Goal: Task Accomplishment & Management: Use online tool/utility

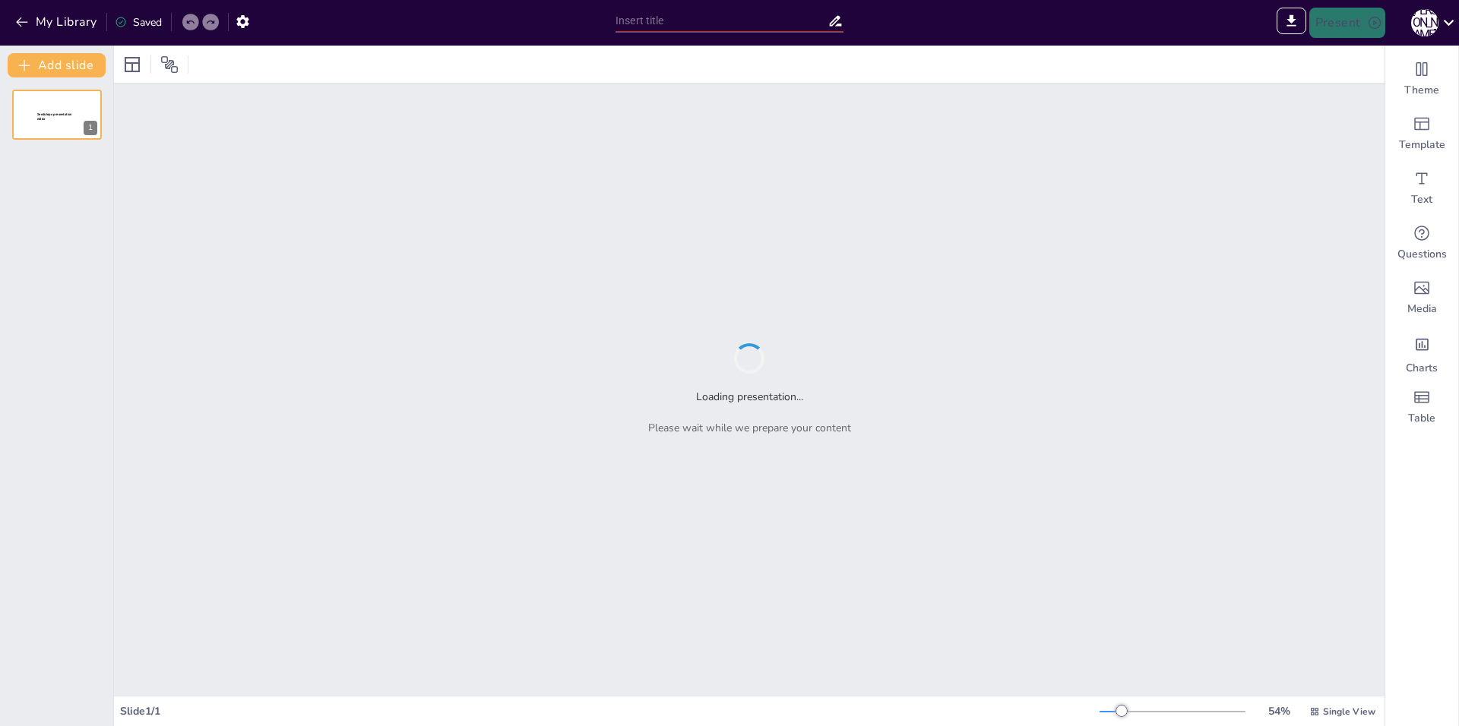
type input "Sendsteps presentation"
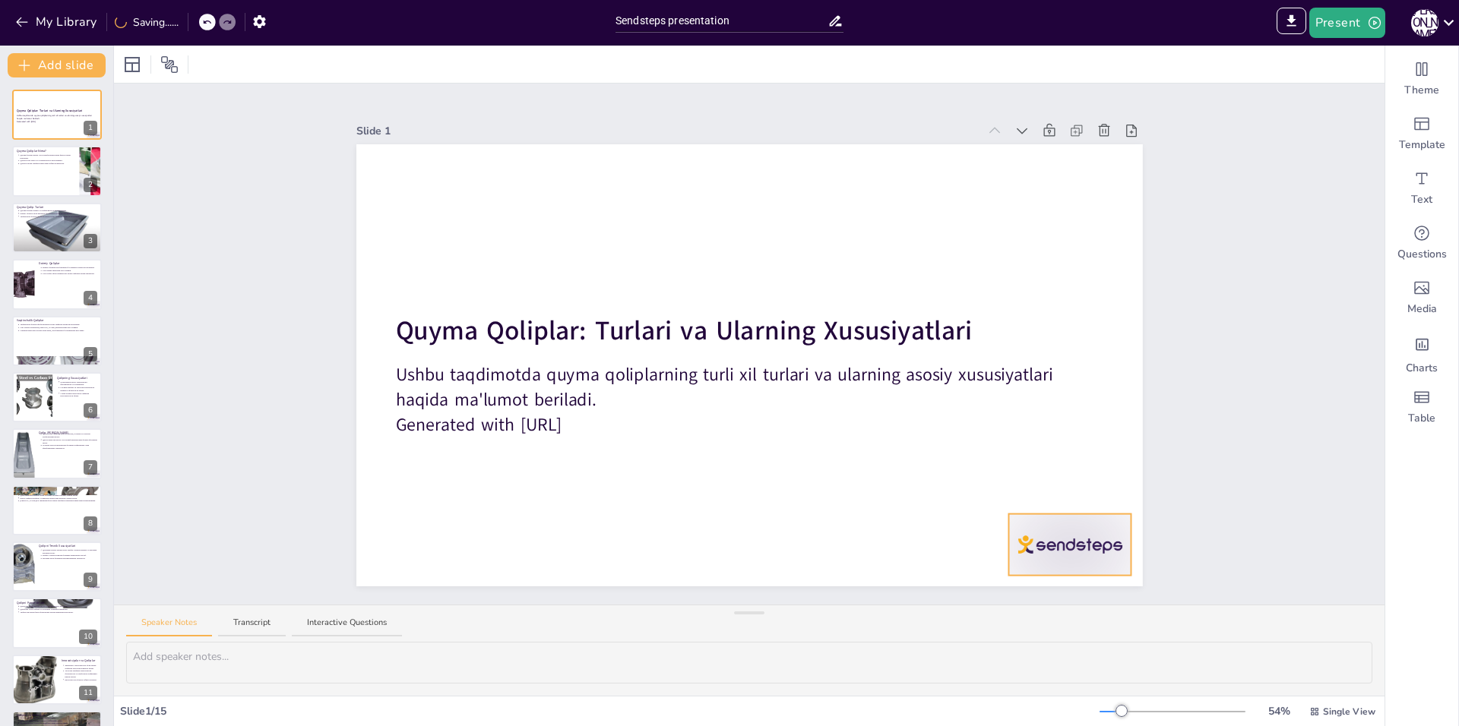
click at [1055, 537] on div at bounding box center [1069, 545] width 123 height 62
click at [1073, 482] on icon at bounding box center [1082, 484] width 18 height 18
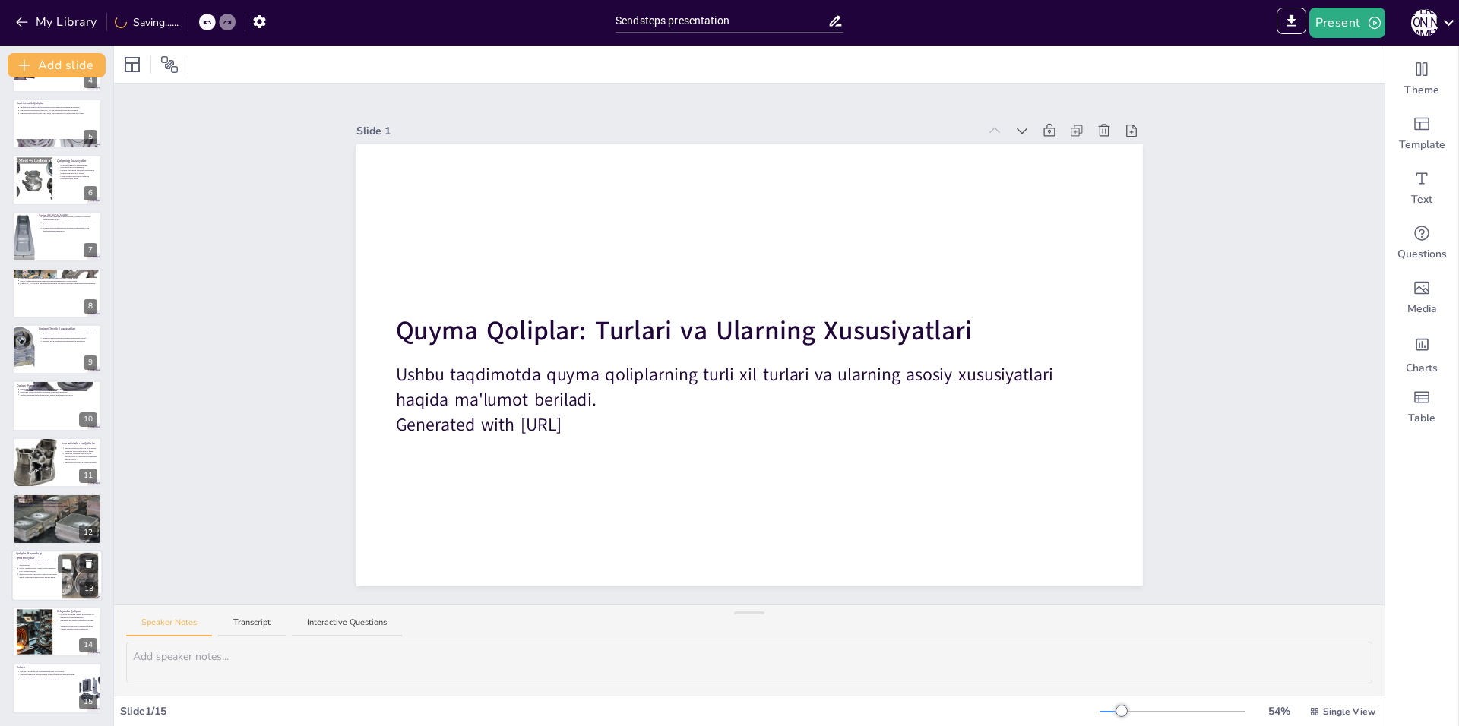
click at [26, 556] on p "Qoliplar Bozoridagi Tendensiyalar" at bounding box center [36, 556] width 41 height 8
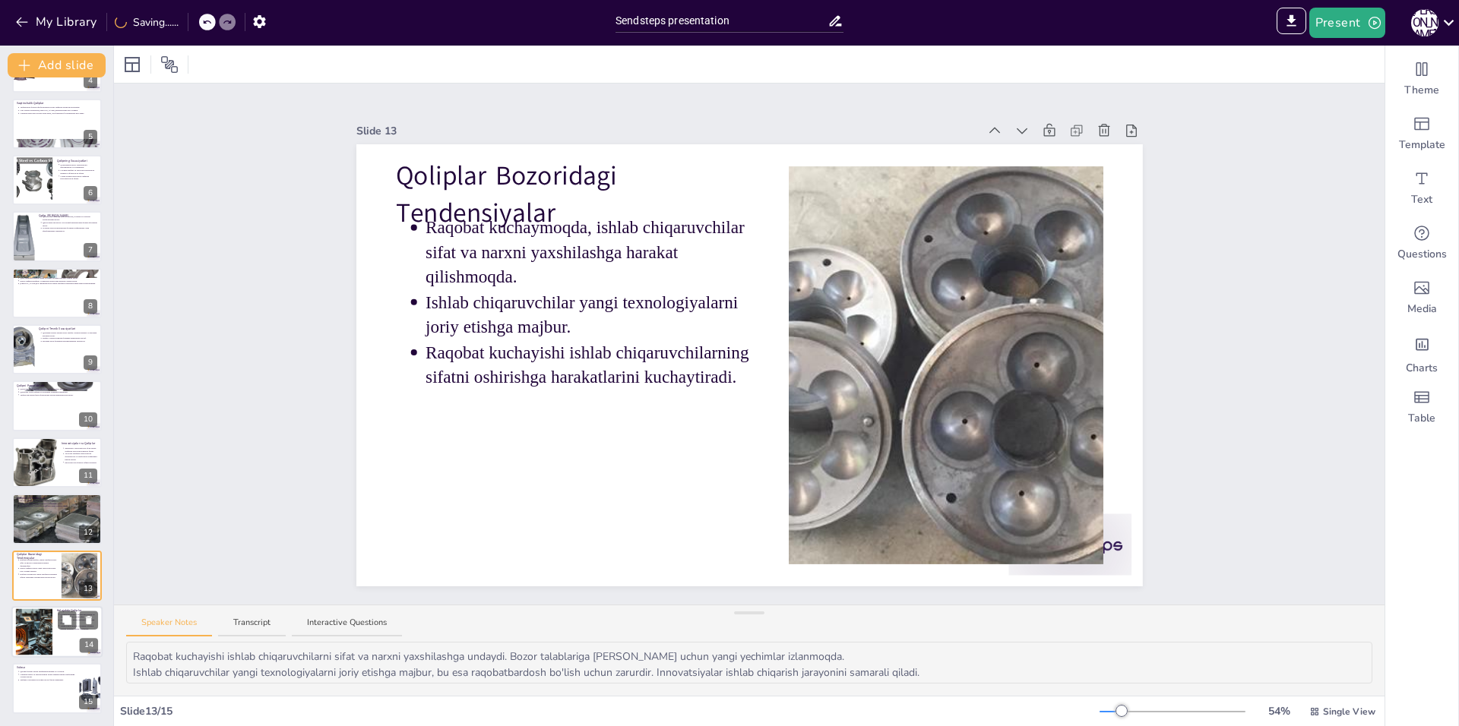
click at [33, 618] on div at bounding box center [34, 632] width 81 height 46
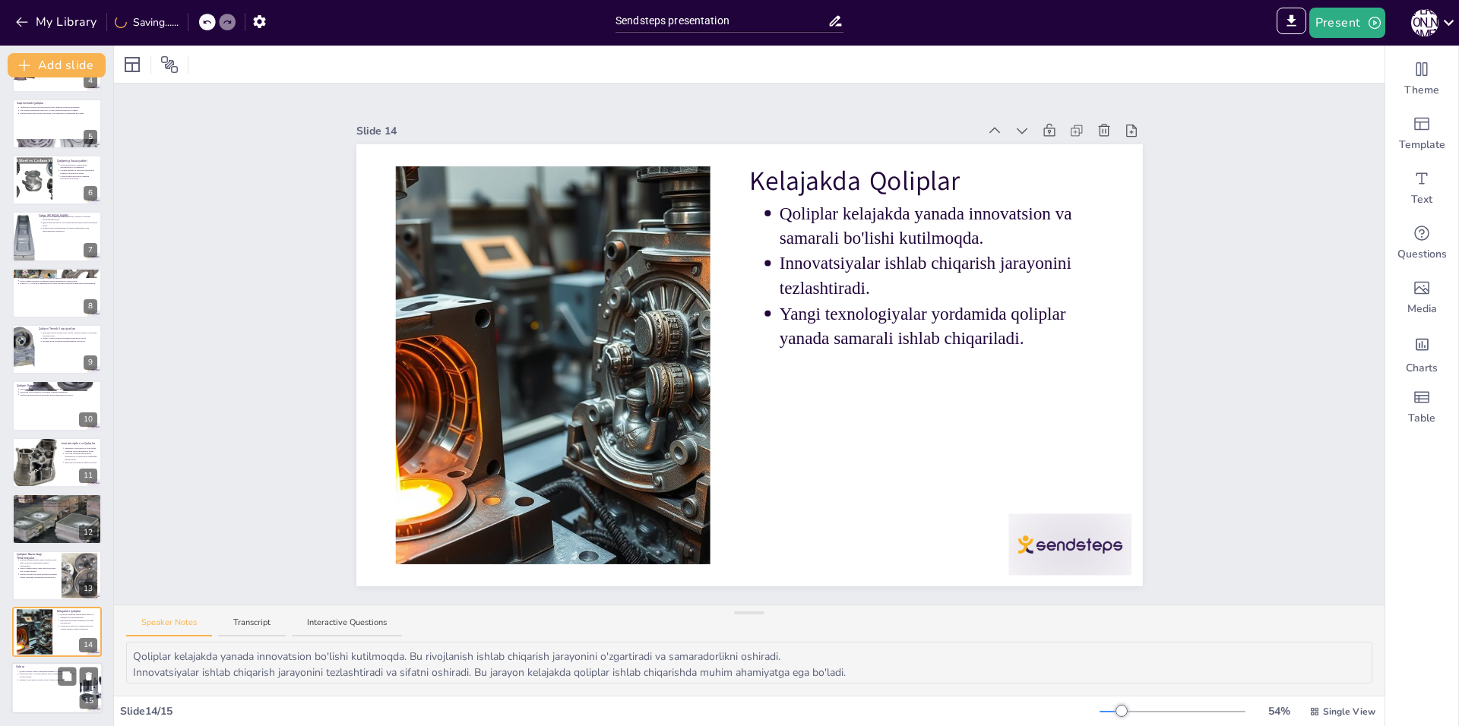
click at [37, 669] on p "Xulosa" at bounding box center [45, 667] width 59 height 5
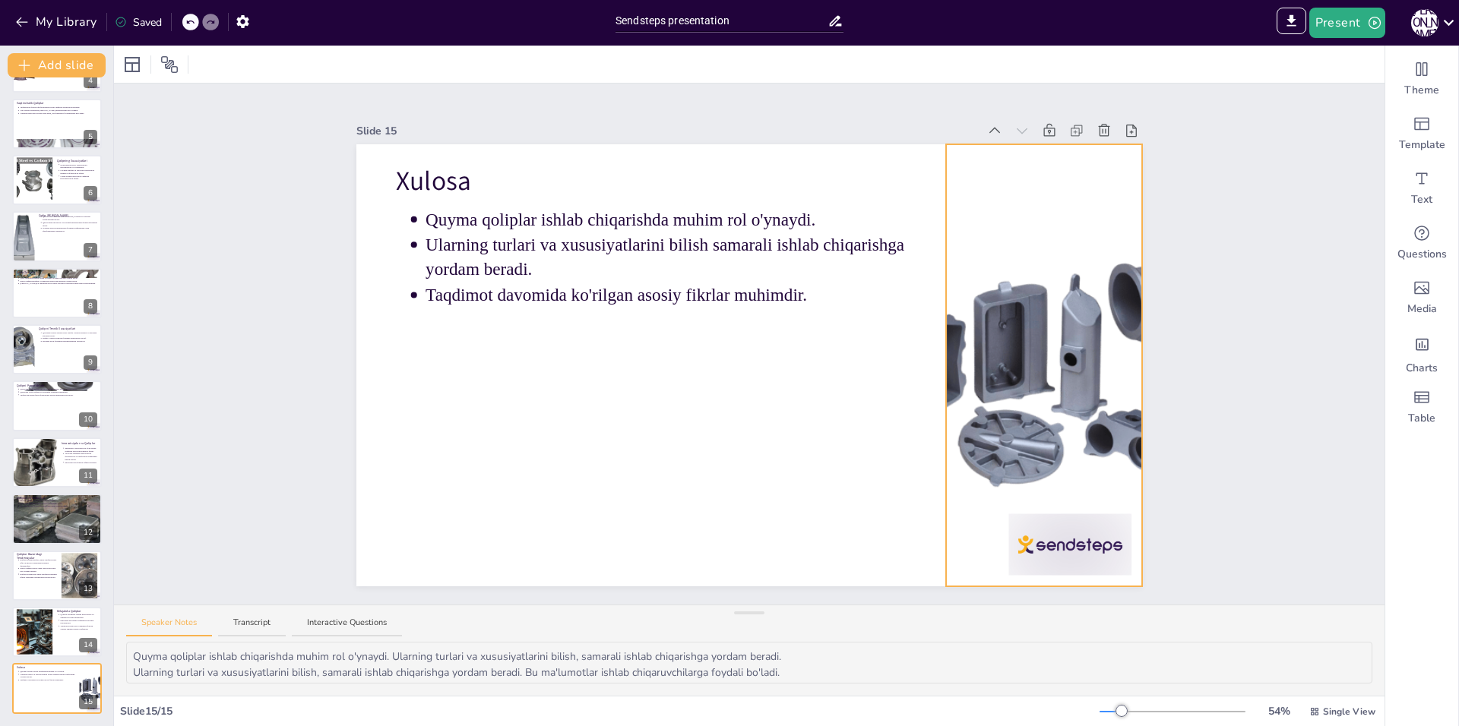
click at [1089, 557] on div at bounding box center [1044, 365] width 442 height 442
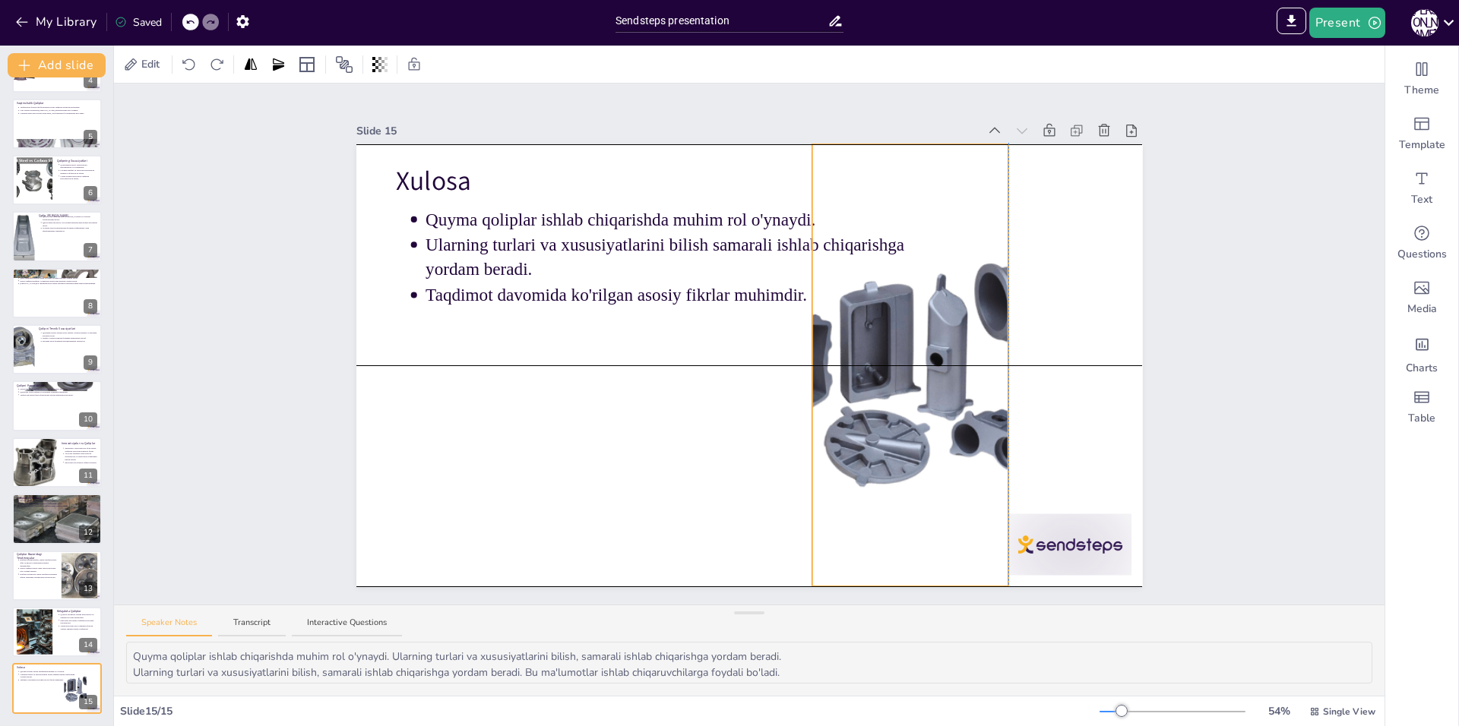
drag, startPoint x: 949, startPoint y: 479, endPoint x: 805, endPoint y: 470, distance: 144.7
click at [805, 470] on div at bounding box center [910, 365] width 442 height 442
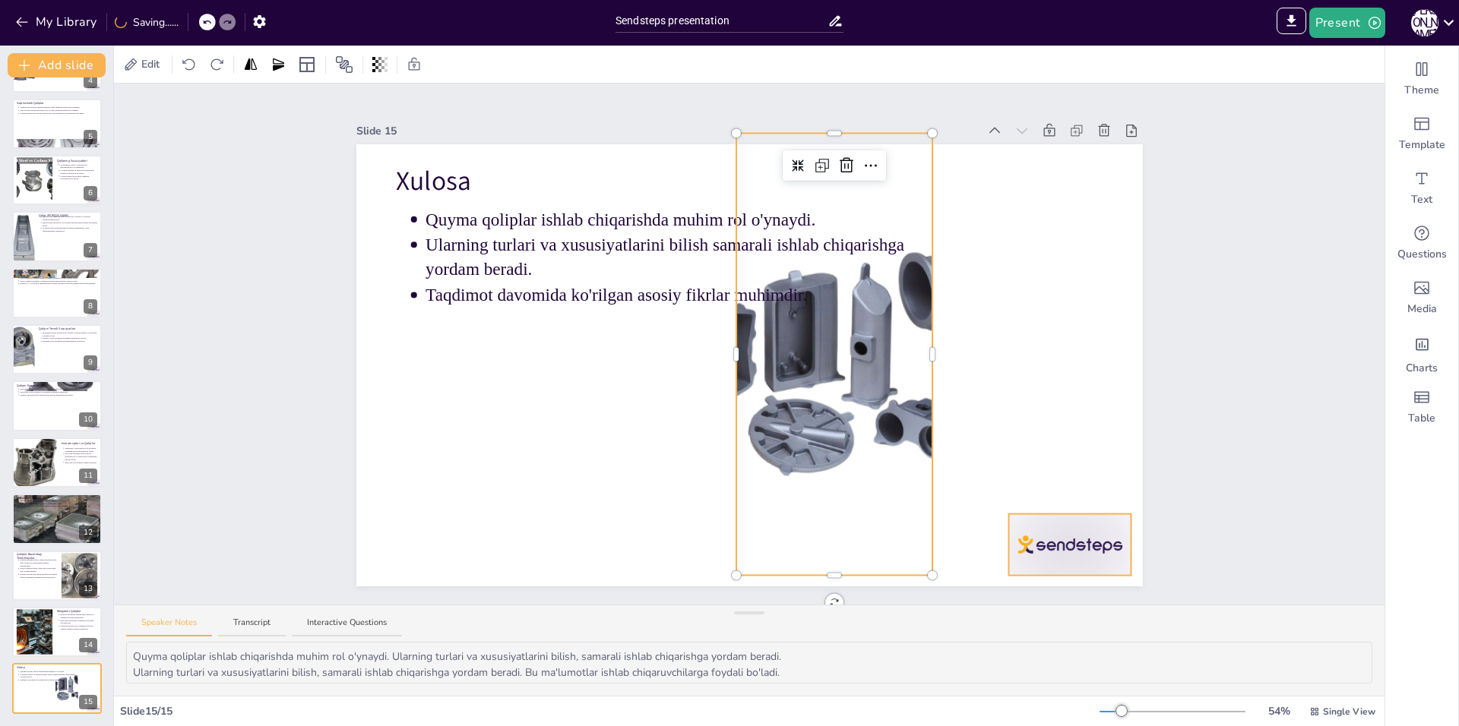
click at [1038, 532] on div at bounding box center [1069, 545] width 123 height 62
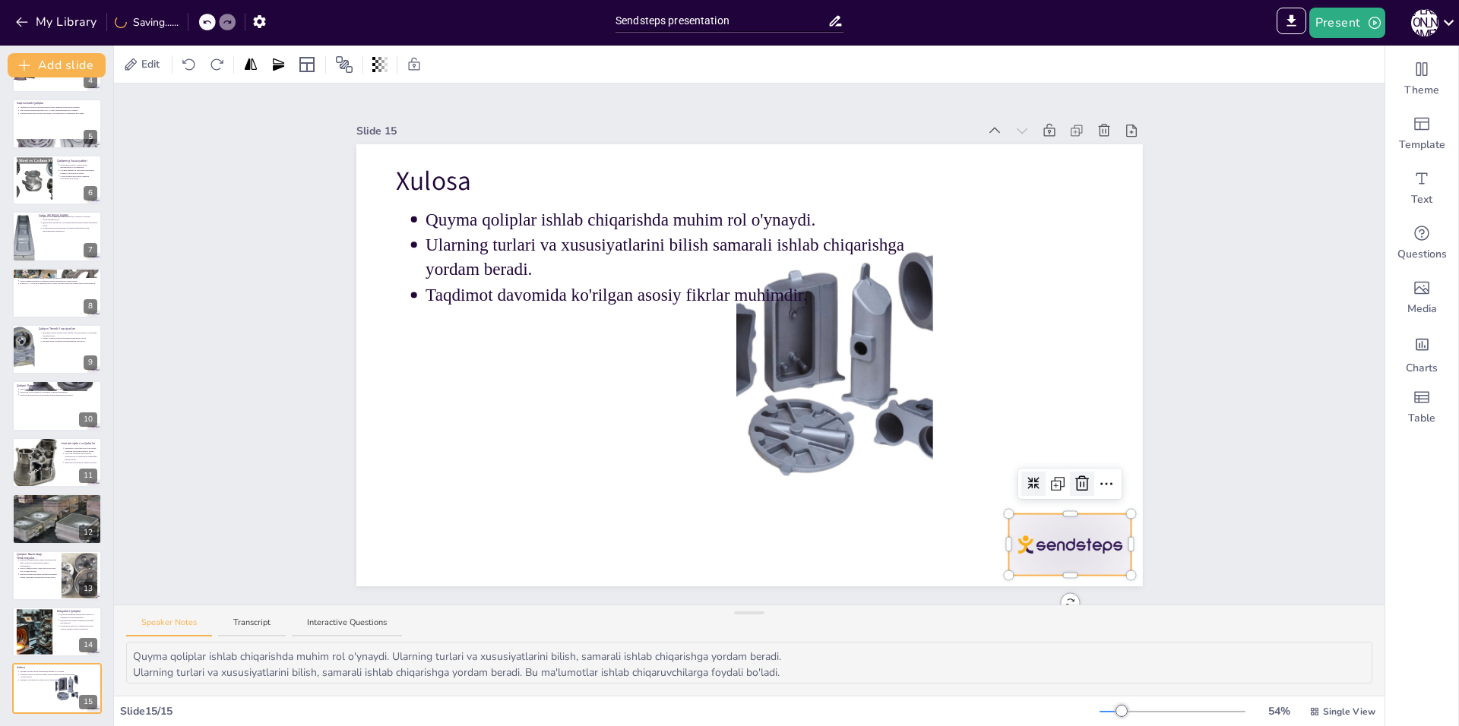
click at [1073, 482] on icon at bounding box center [1082, 484] width 18 height 18
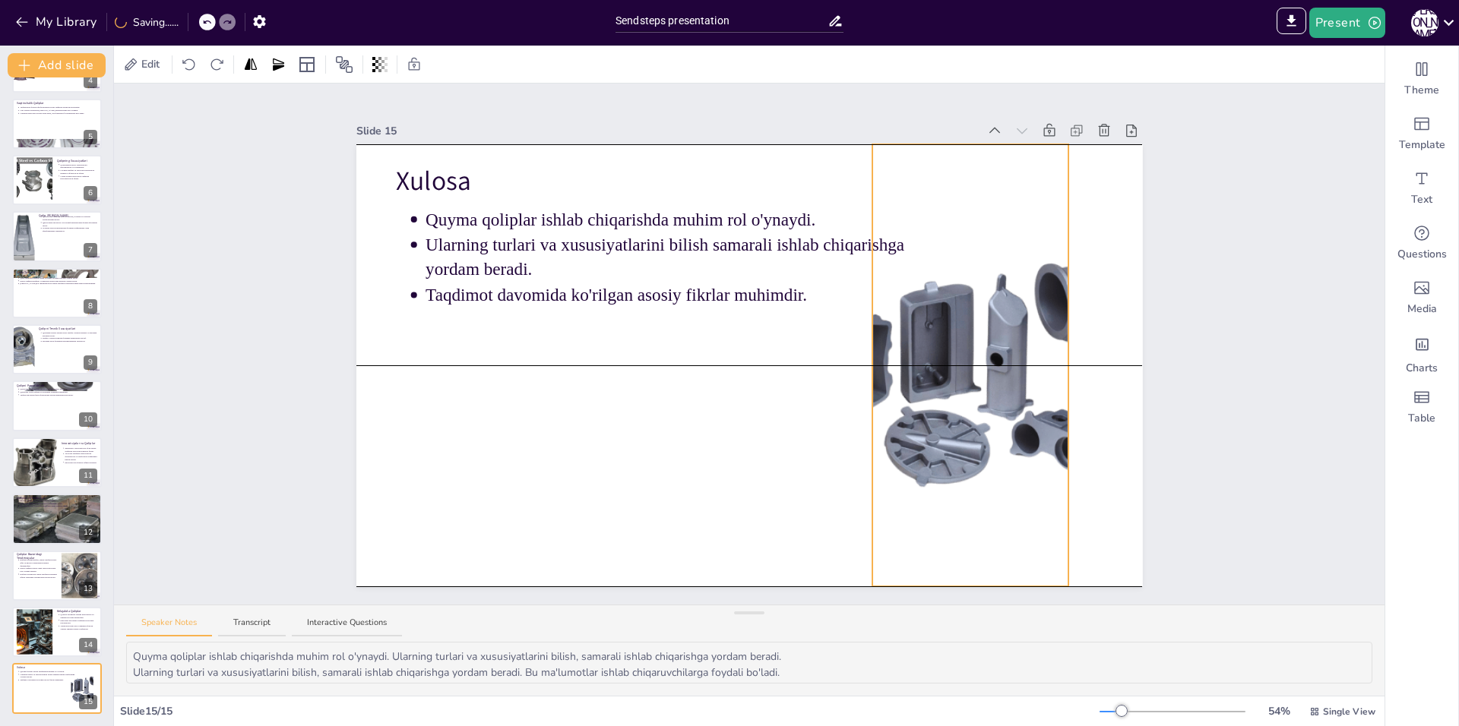
drag, startPoint x: 964, startPoint y: 476, endPoint x: 891, endPoint y: 438, distance: 81.9
click at [891, 438] on div at bounding box center [970, 365] width 442 height 442
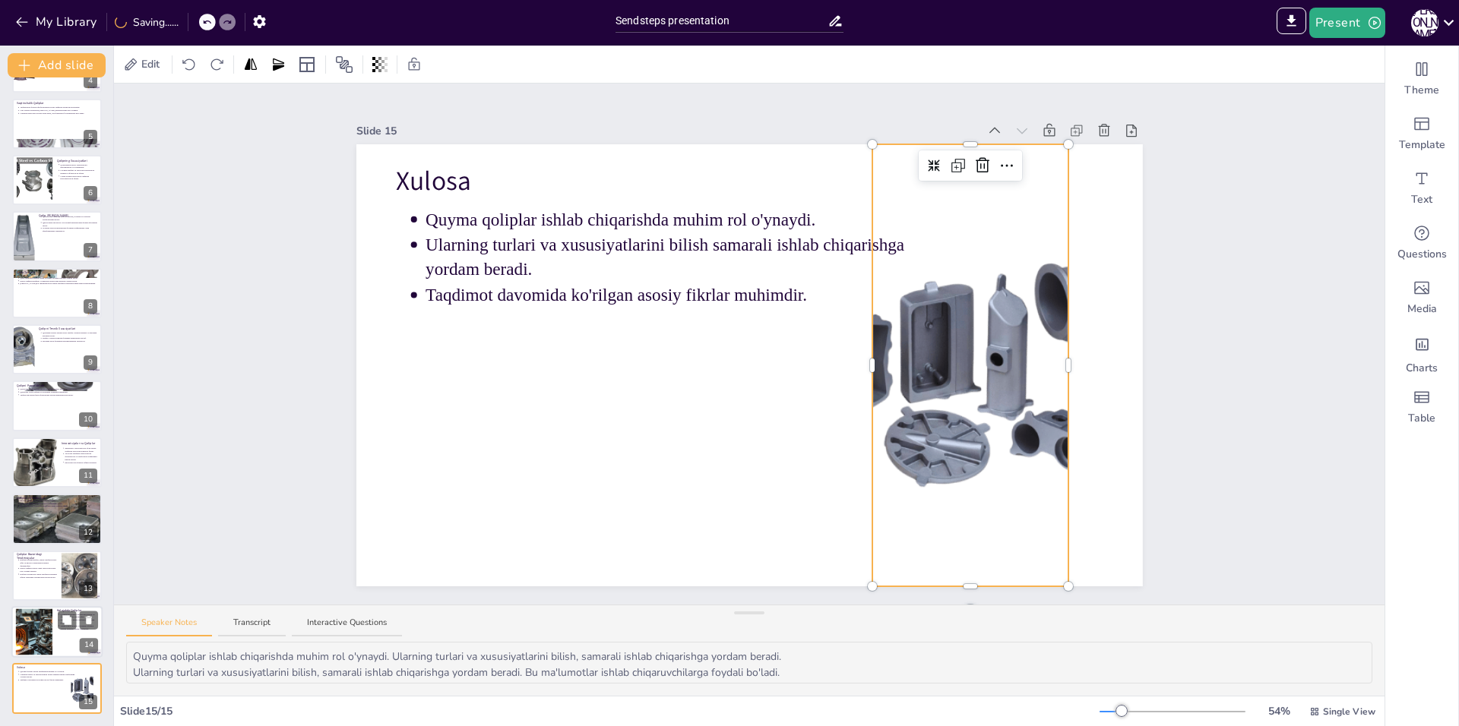
click at [36, 634] on div at bounding box center [34, 632] width 81 height 46
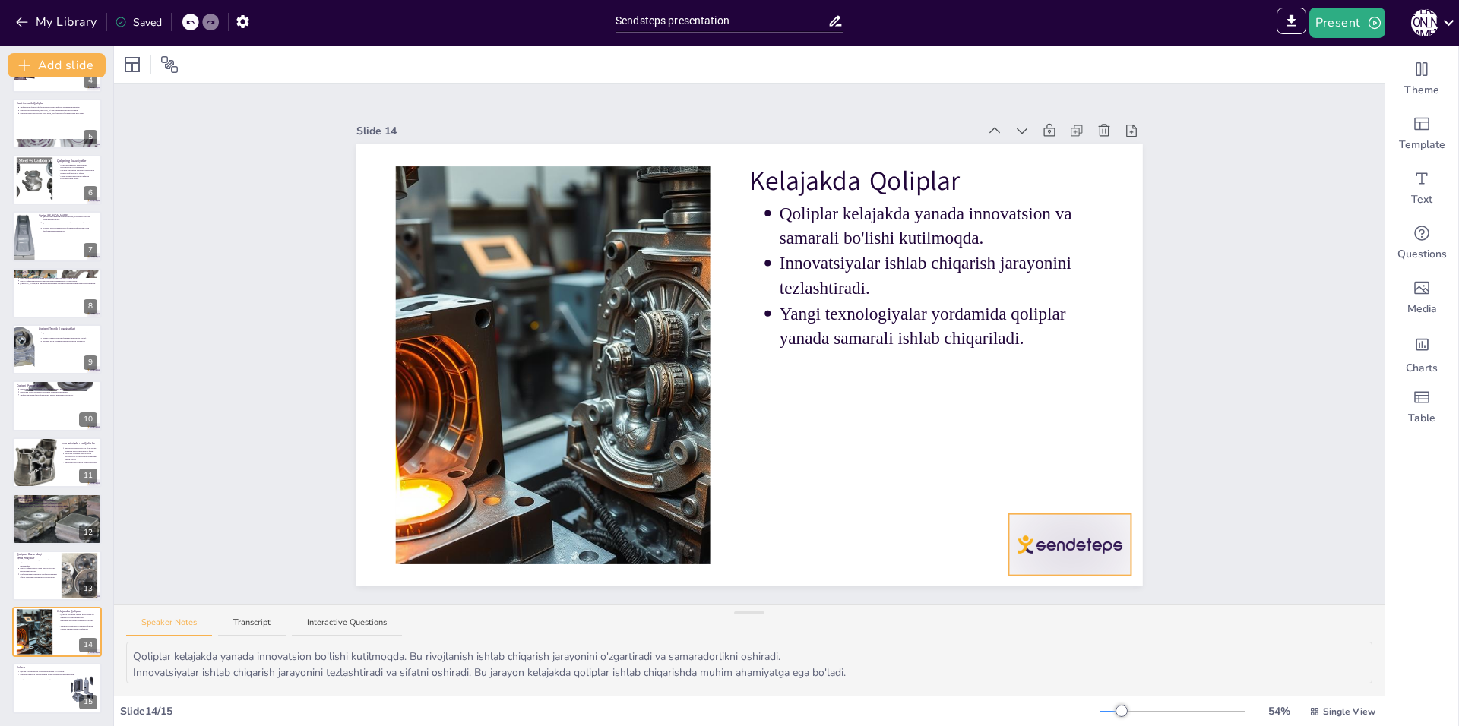
click at [1048, 540] on div at bounding box center [1069, 545] width 123 height 62
click at [1076, 475] on icon at bounding box center [1082, 484] width 18 height 18
drag, startPoint x: 66, startPoint y: 688, endPoint x: 65, endPoint y: 638, distance: 50.2
click at [66, 686] on div at bounding box center [56, 689] width 91 height 52
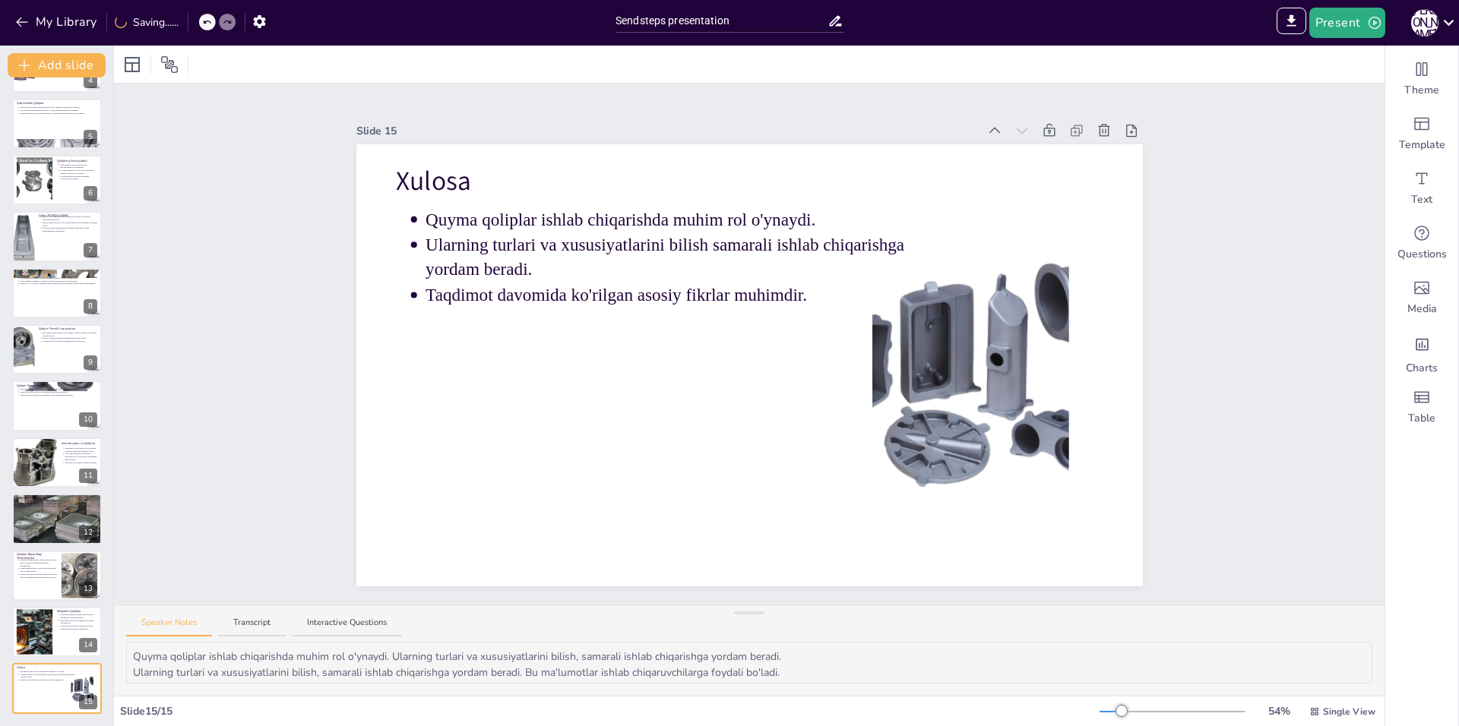
click at [59, 435] on div "Quyma Qoliplar: Turlari va Ularning Xususiyatlari Ushbu taqdimotda quyma qolipl…" at bounding box center [56, 293] width 113 height 842
click at [52, 457] on div at bounding box center [34, 463] width 46 height 52
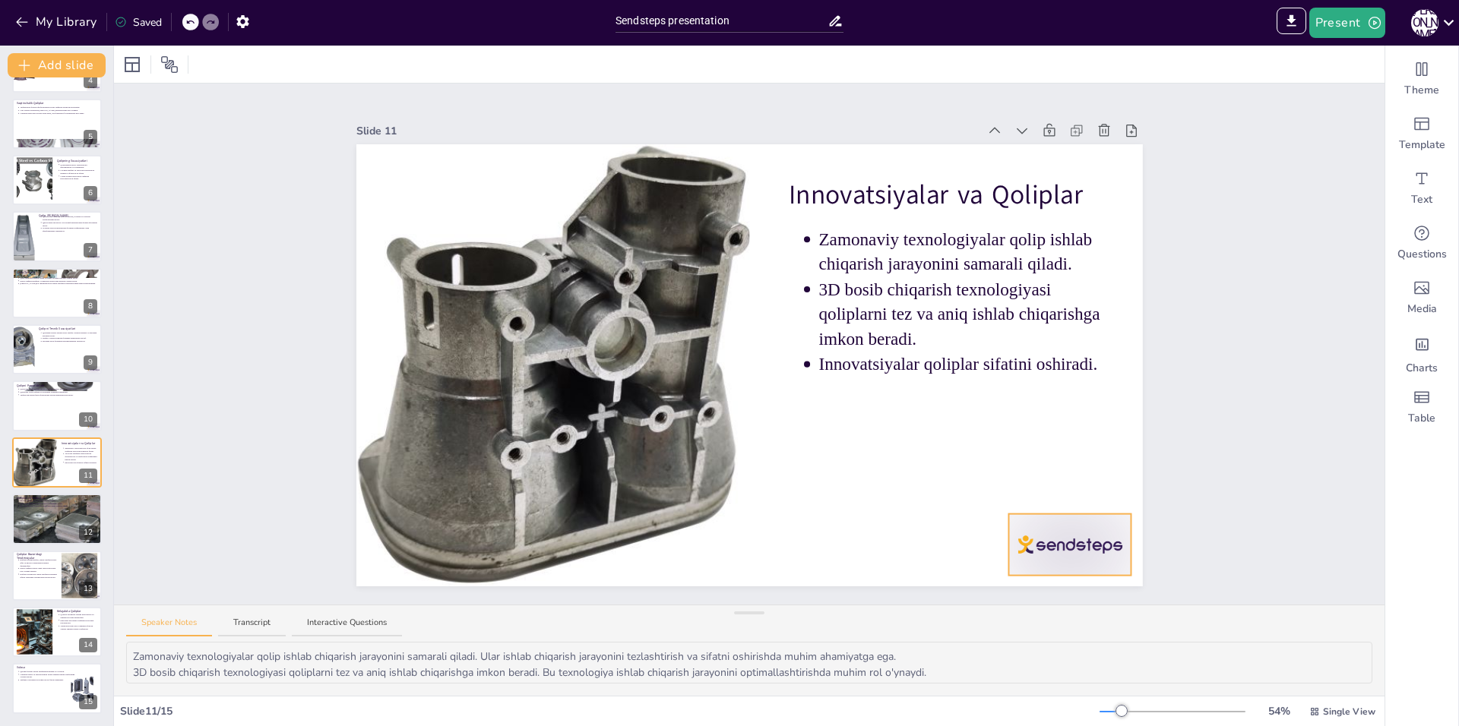
click at [1067, 535] on div at bounding box center [1069, 545] width 123 height 62
click at [1073, 479] on icon at bounding box center [1082, 484] width 18 height 18
click at [38, 527] on div at bounding box center [56, 519] width 103 height 52
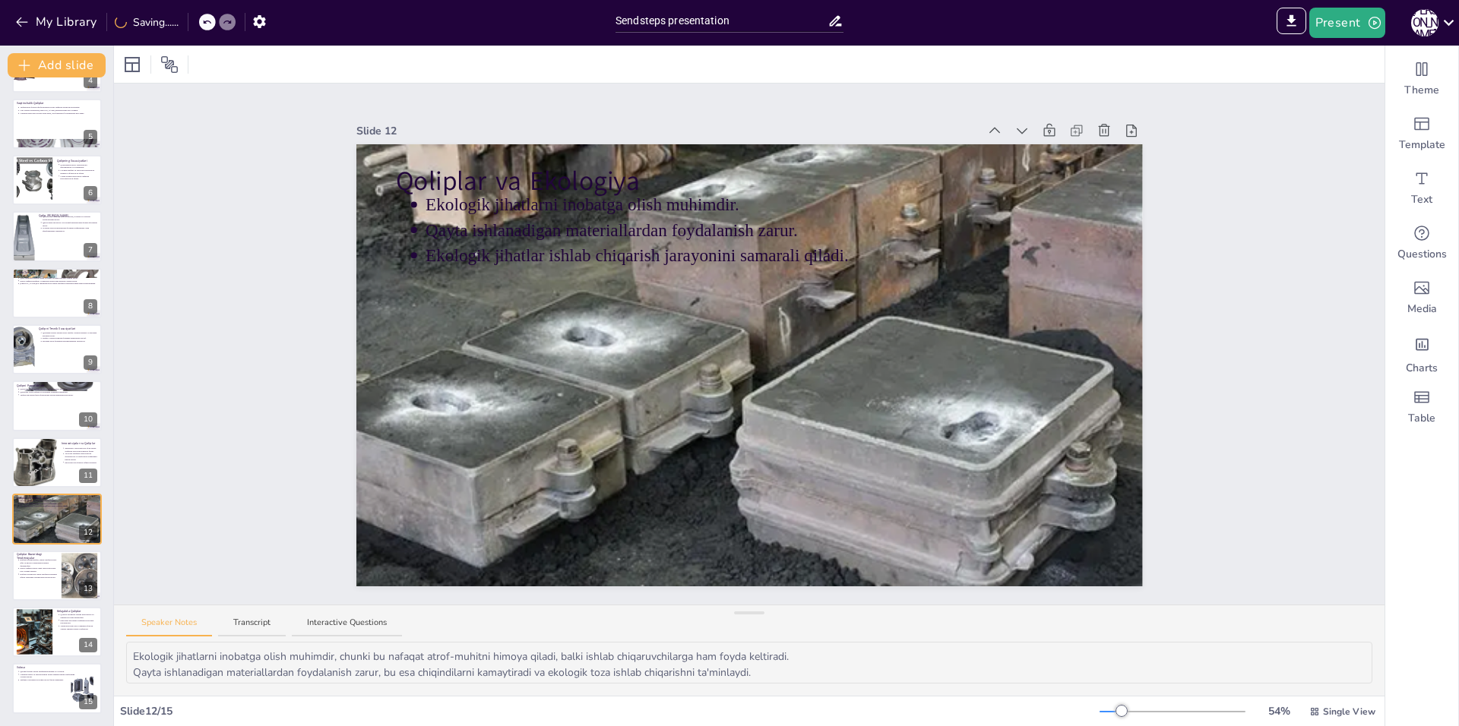
click at [38, 549] on div "Quyma Qoliplar: Turlari va Ularning Xususiyatlari Ushbu taqdimotda quyma qolipl…" at bounding box center [56, 293] width 113 height 842
click at [32, 574] on p "Raqobat kuchayishi ishlab chiqaruvchilarning sifatni oshirishga harakatlarini k…" at bounding box center [38, 576] width 38 height 6
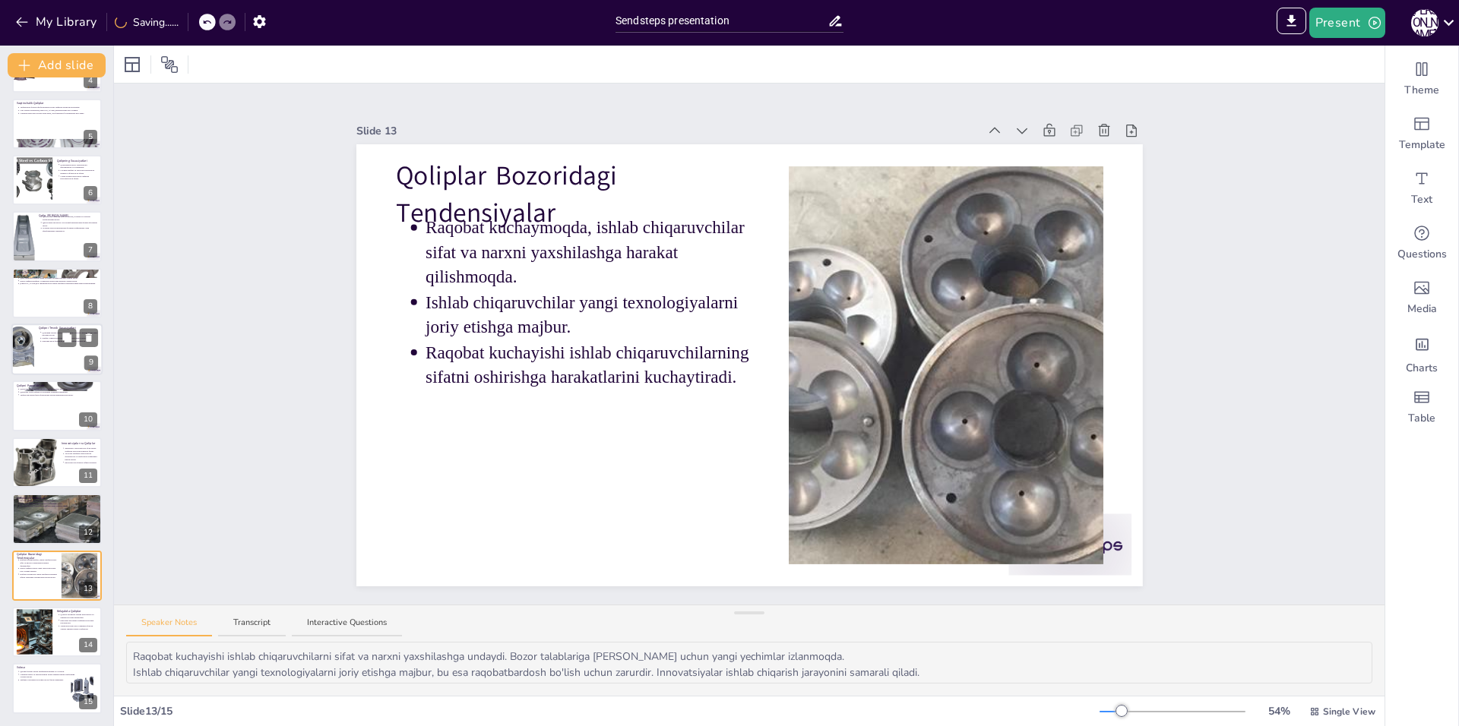
click at [35, 352] on div at bounding box center [56, 350] width 91 height 52
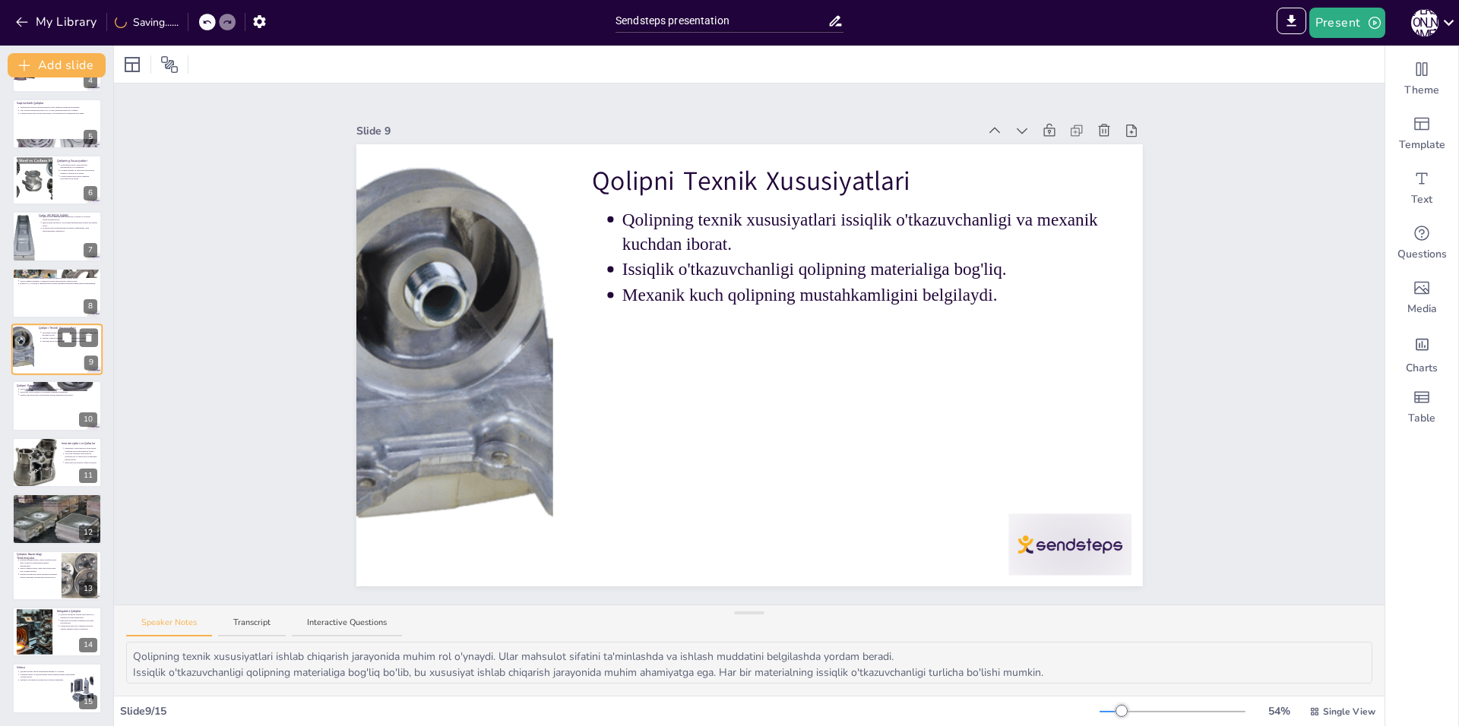
scroll to position [165, 0]
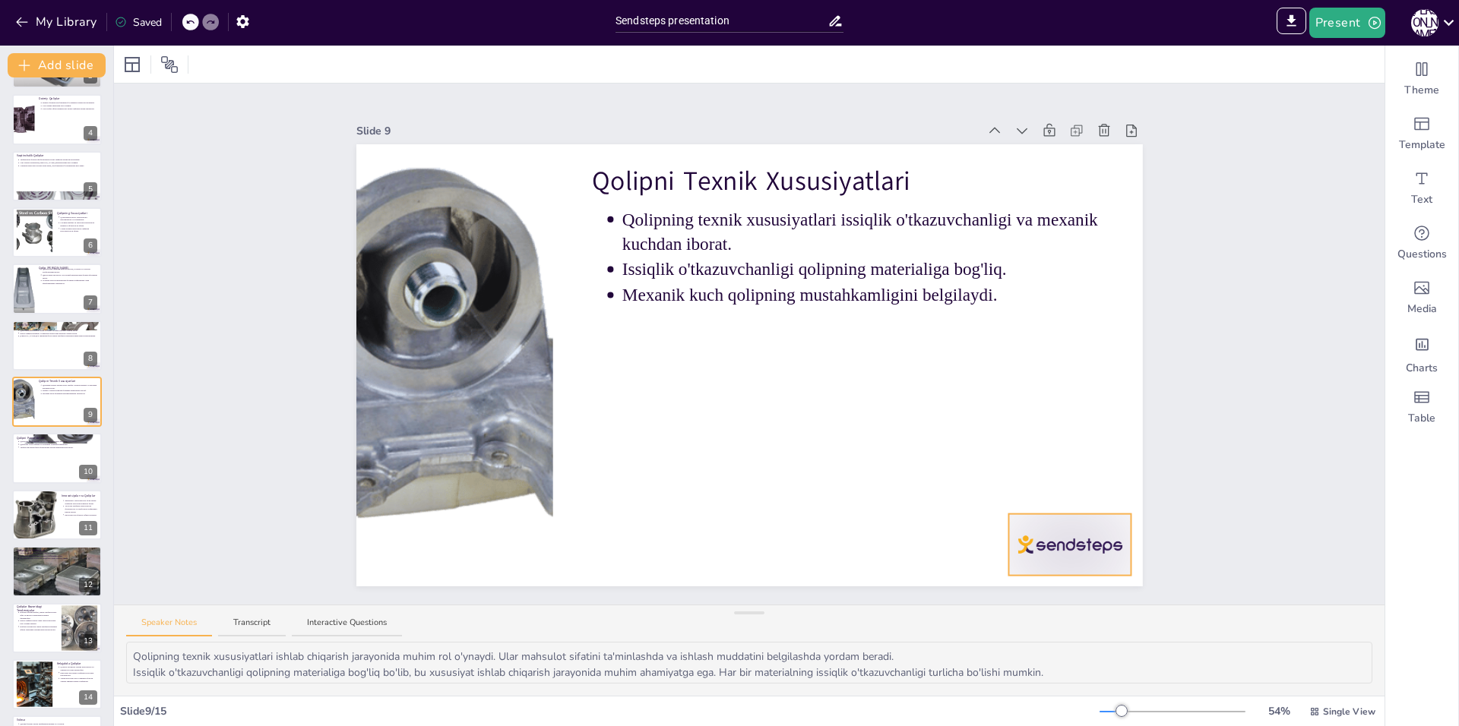
click at [1027, 533] on div at bounding box center [1069, 545] width 123 height 62
click at [1073, 476] on icon at bounding box center [1082, 484] width 18 height 18
click at [52, 333] on p "Ishlab chiqarish miqdori va material turlari ham hisobga olinishi kerak." at bounding box center [58, 332] width 79 height 3
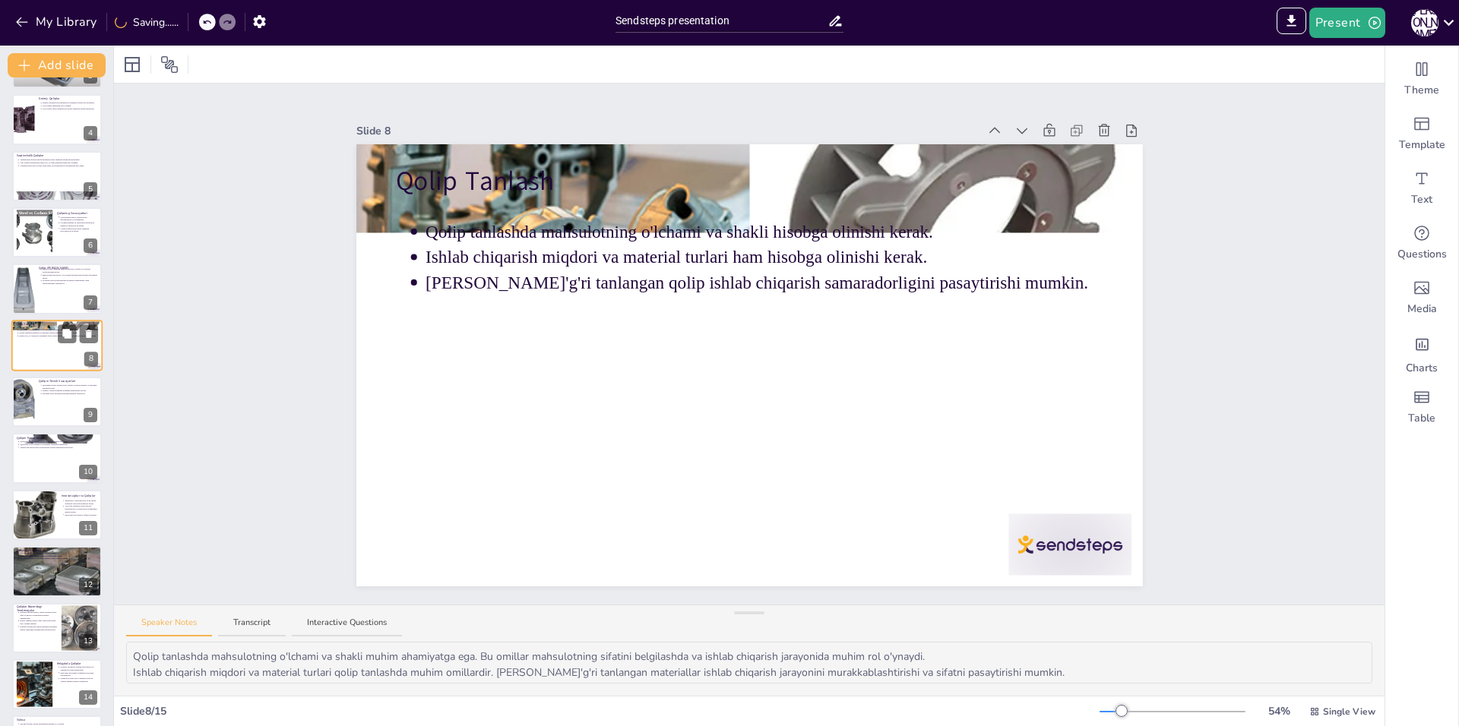
scroll to position [109, 0]
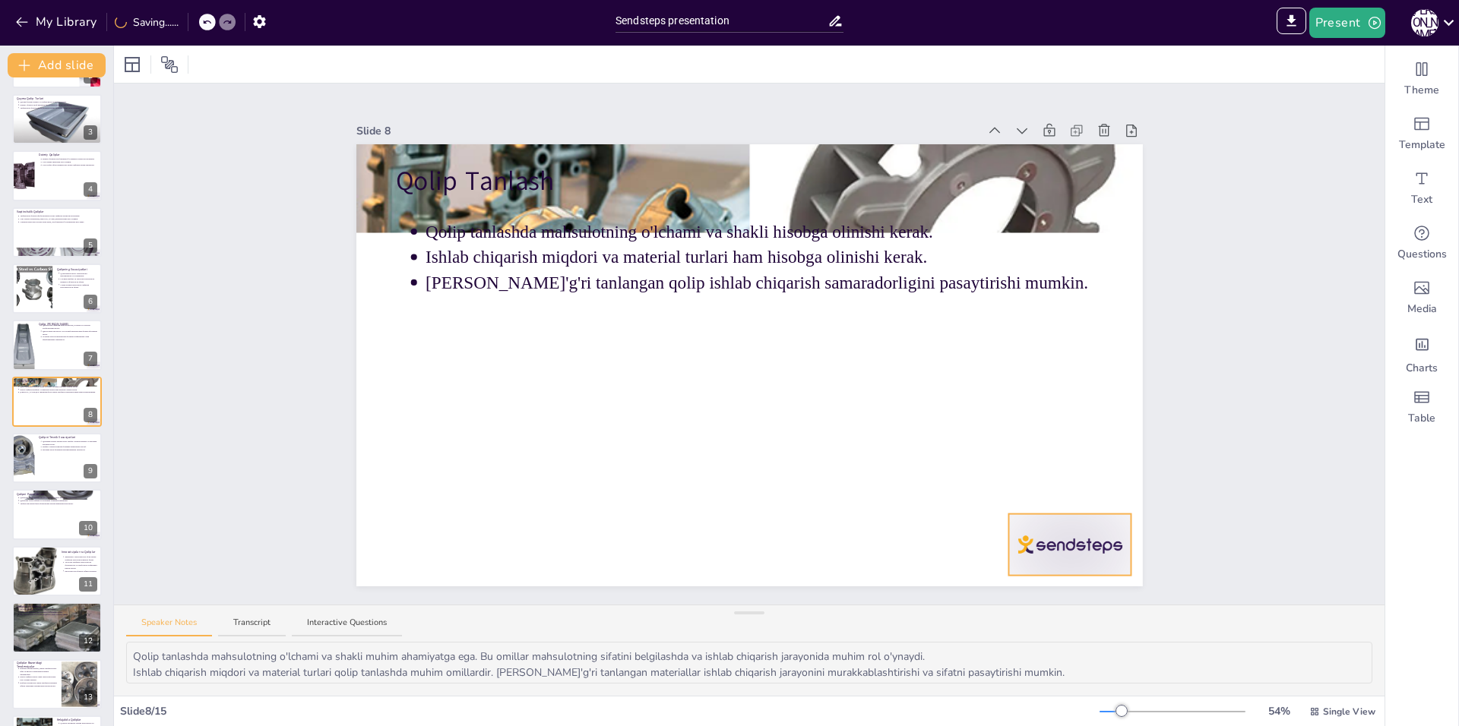
click at [1046, 565] on div "Qolip Tanlash Qolip tanlashda mahsulotning o'lchami va shakli hisobga olinishi …" at bounding box center [749, 365] width 786 height 442
click at [1075, 484] on icon at bounding box center [1082, 483] width 14 height 15
click at [48, 274] on div at bounding box center [33, 289] width 69 height 46
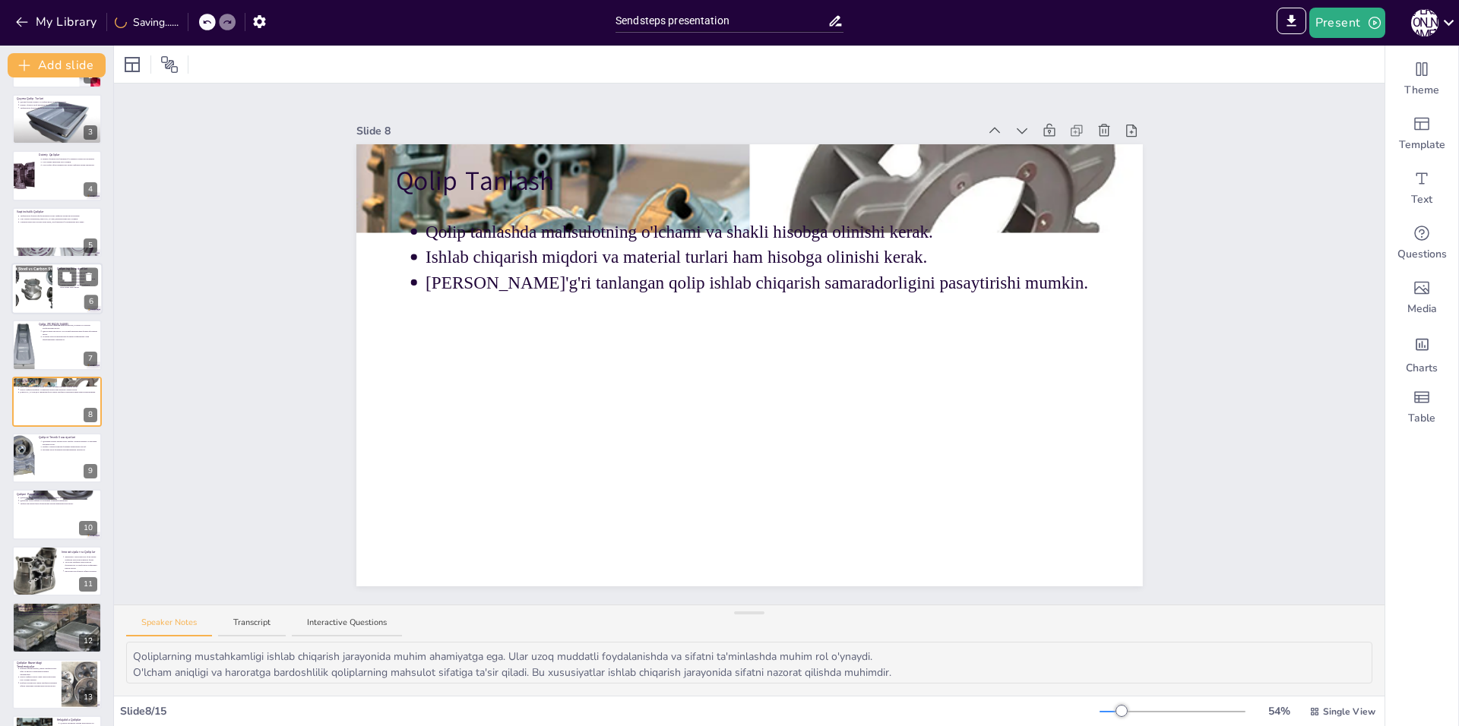
scroll to position [0, 0]
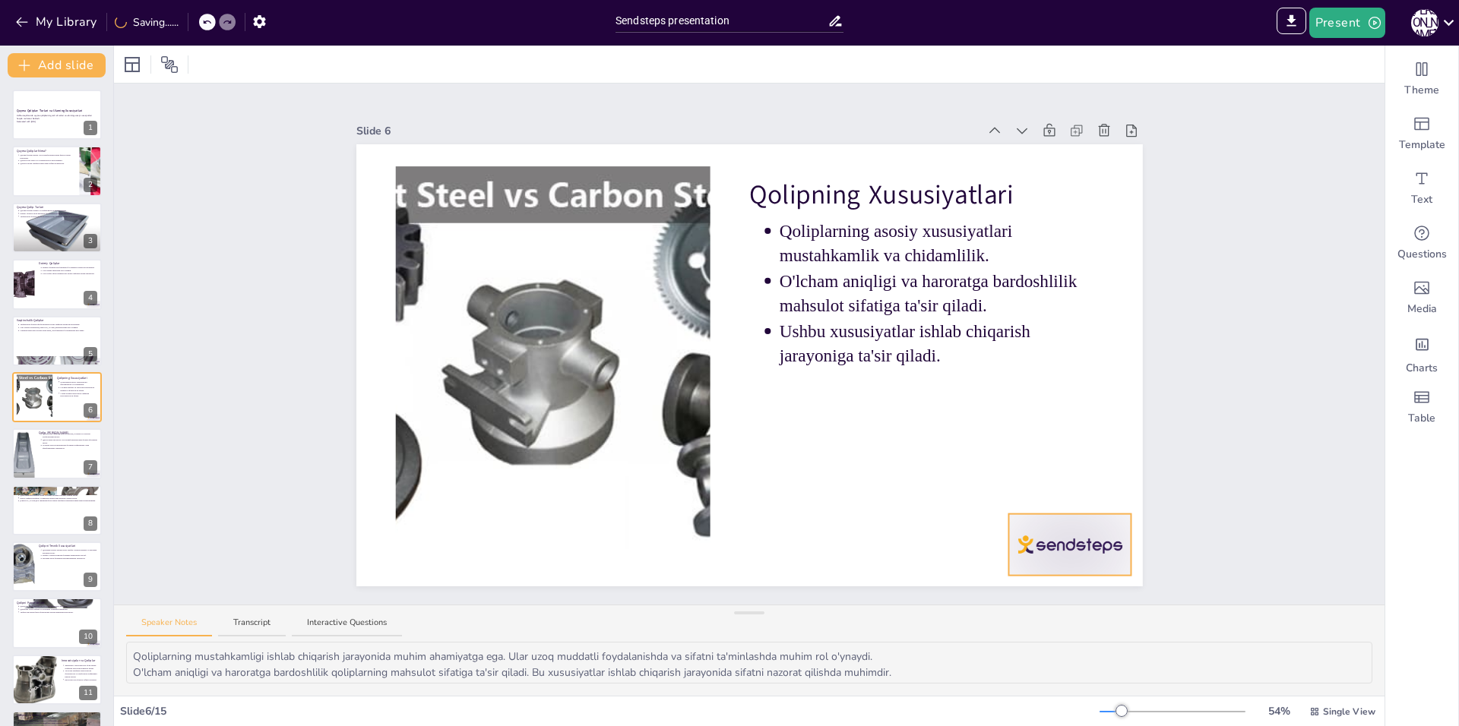
click at [1043, 524] on div at bounding box center [1069, 545] width 123 height 62
click at [1075, 484] on icon at bounding box center [1082, 483] width 14 height 15
click at [84, 461] on div "7" at bounding box center [91, 467] width 14 height 14
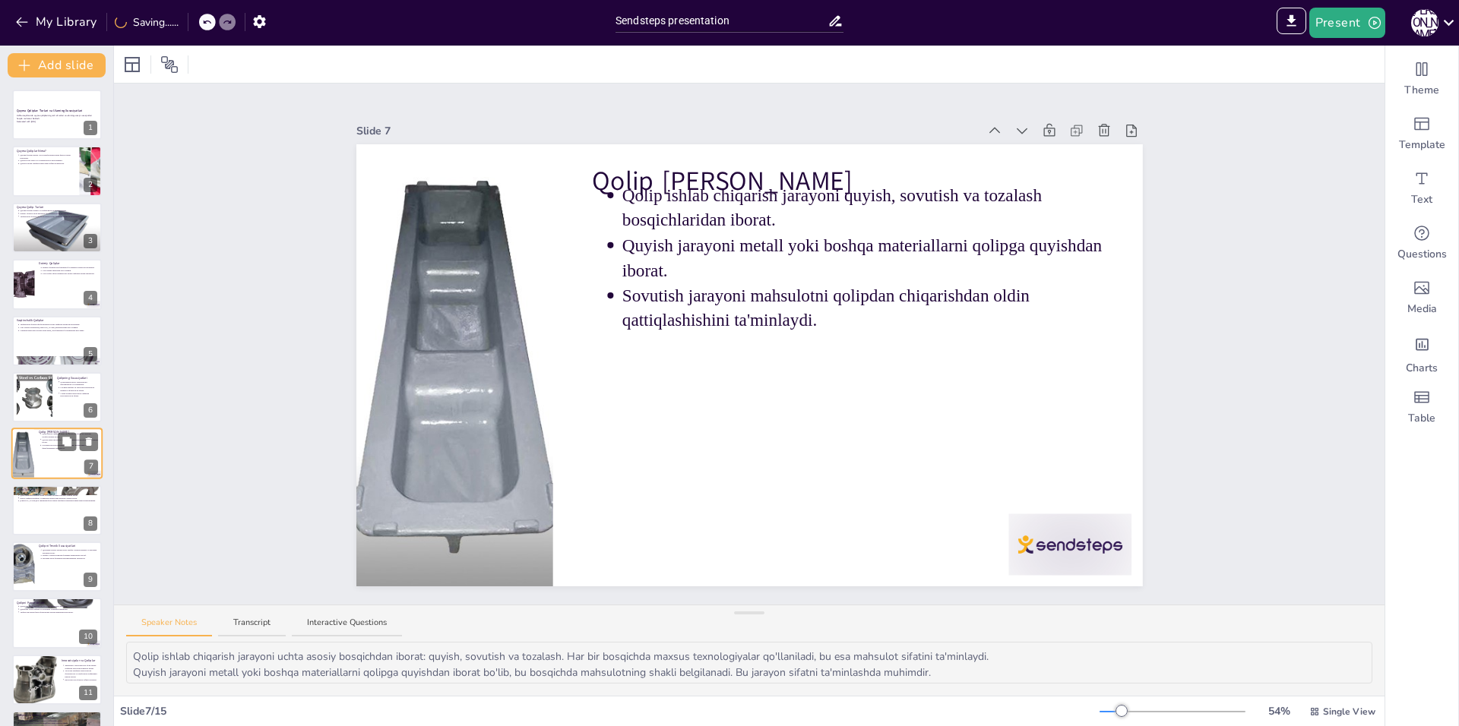
scroll to position [52, 0]
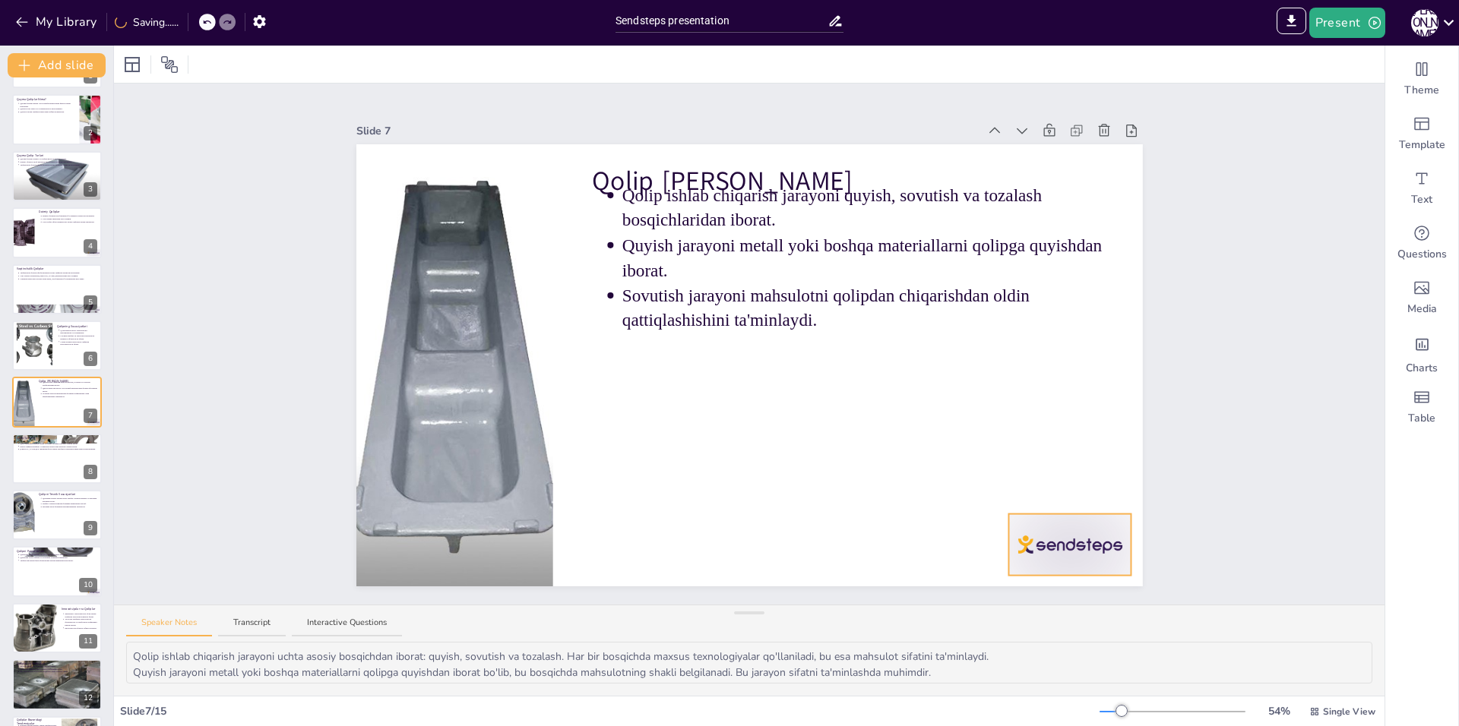
click at [1107, 559] on div at bounding box center [1069, 545] width 123 height 62
click at [1077, 479] on icon at bounding box center [1082, 484] width 18 height 18
click at [44, 277] on p "Ularning narxi past bo'lishi bilan birga, uzoq muddatli foydalanishga mos emas." at bounding box center [58, 278] width 79 height 3
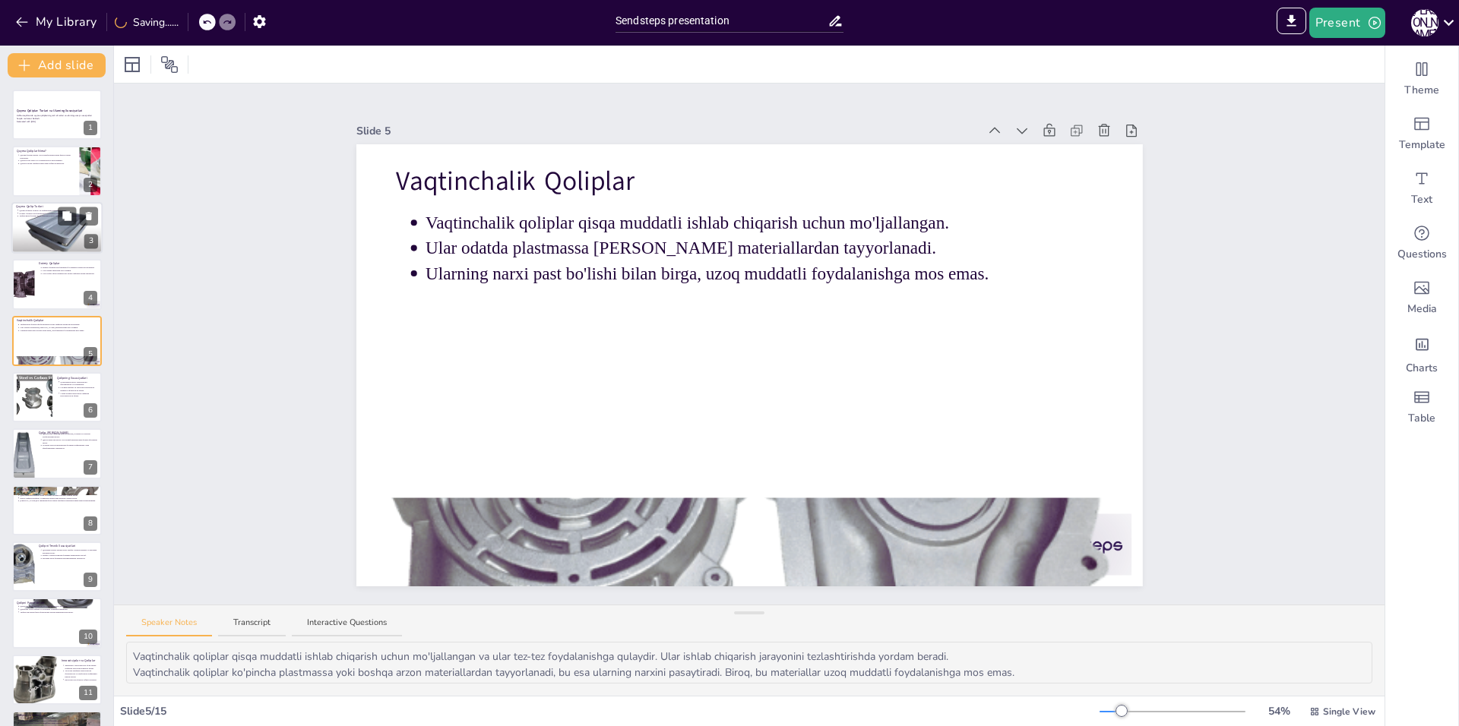
click at [45, 238] on div at bounding box center [56, 228] width 91 height 64
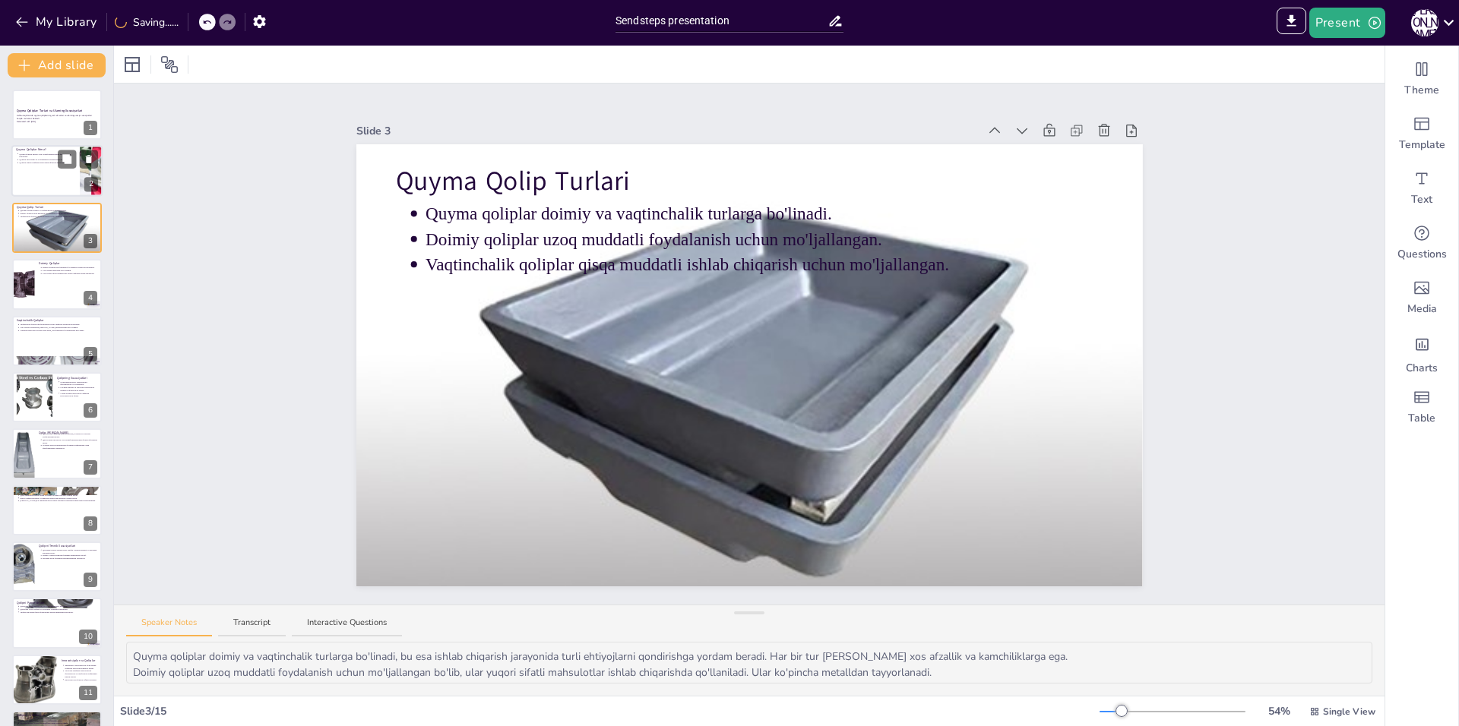
click at [52, 180] on div at bounding box center [56, 172] width 91 height 52
type textarea "Quyma qoliplar ishlab chiqarish jarayonida muhim vosita bo'lib, ular metall yok…"
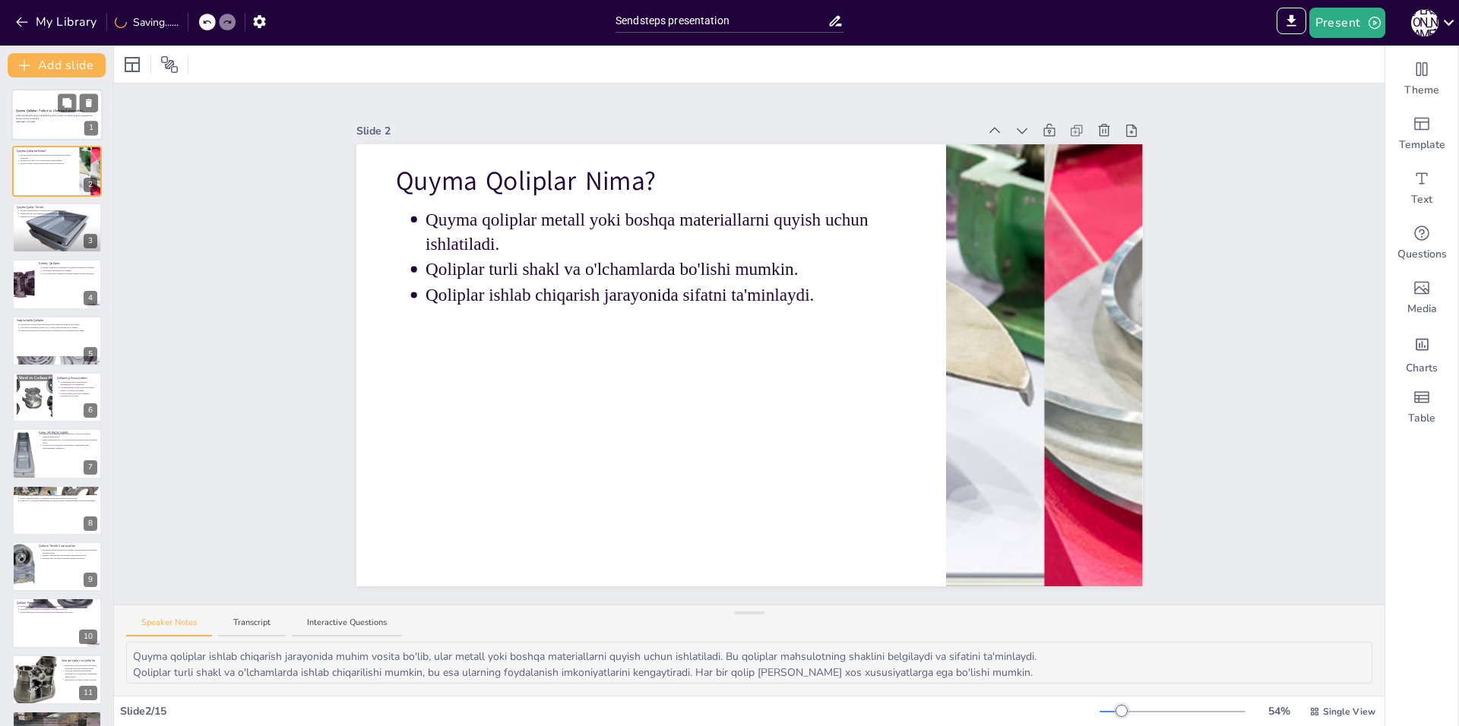
click at [40, 115] on p "Ushbu taqdimotda quyma qoliplarning turli xil turlari va ularning asosiy xususi…" at bounding box center [57, 118] width 82 height 6
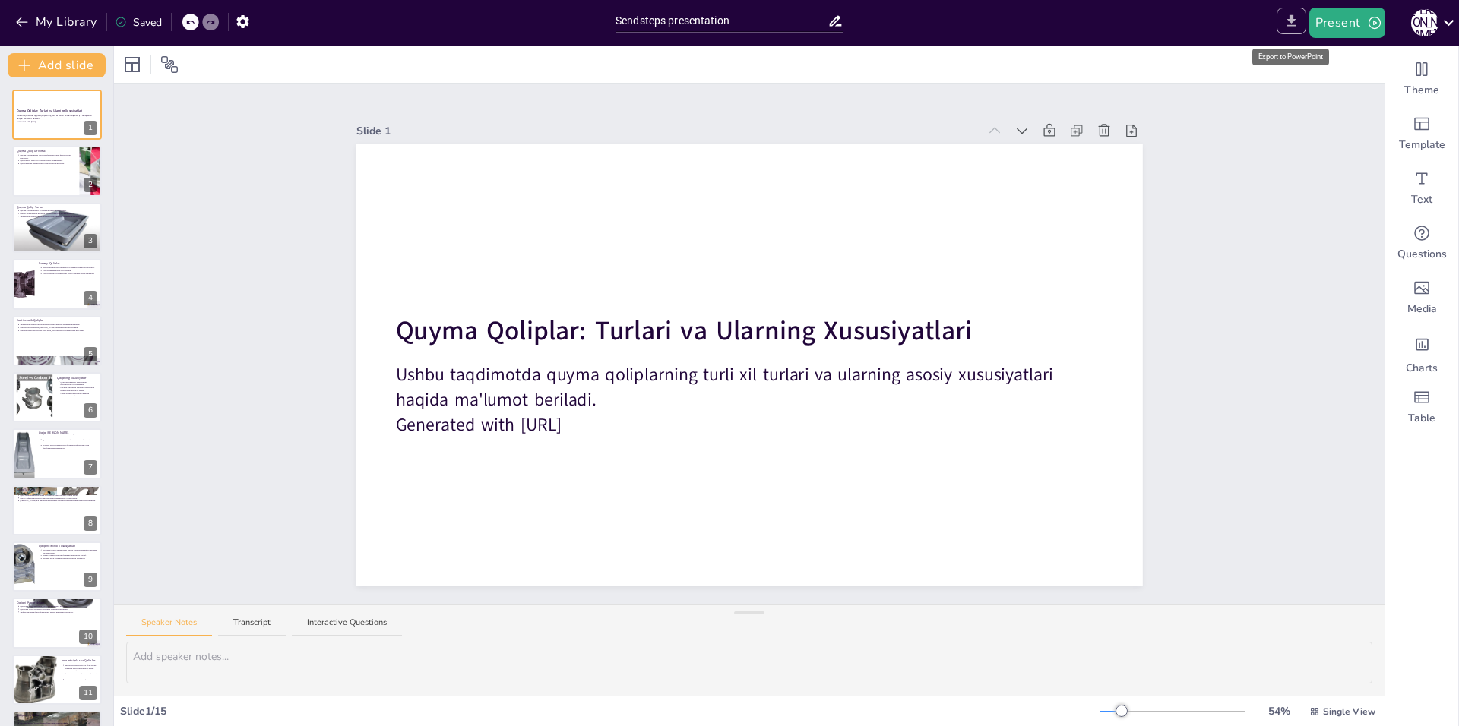
click at [1291, 30] on button "Export to PowerPoint" at bounding box center [1292, 21] width 30 height 27
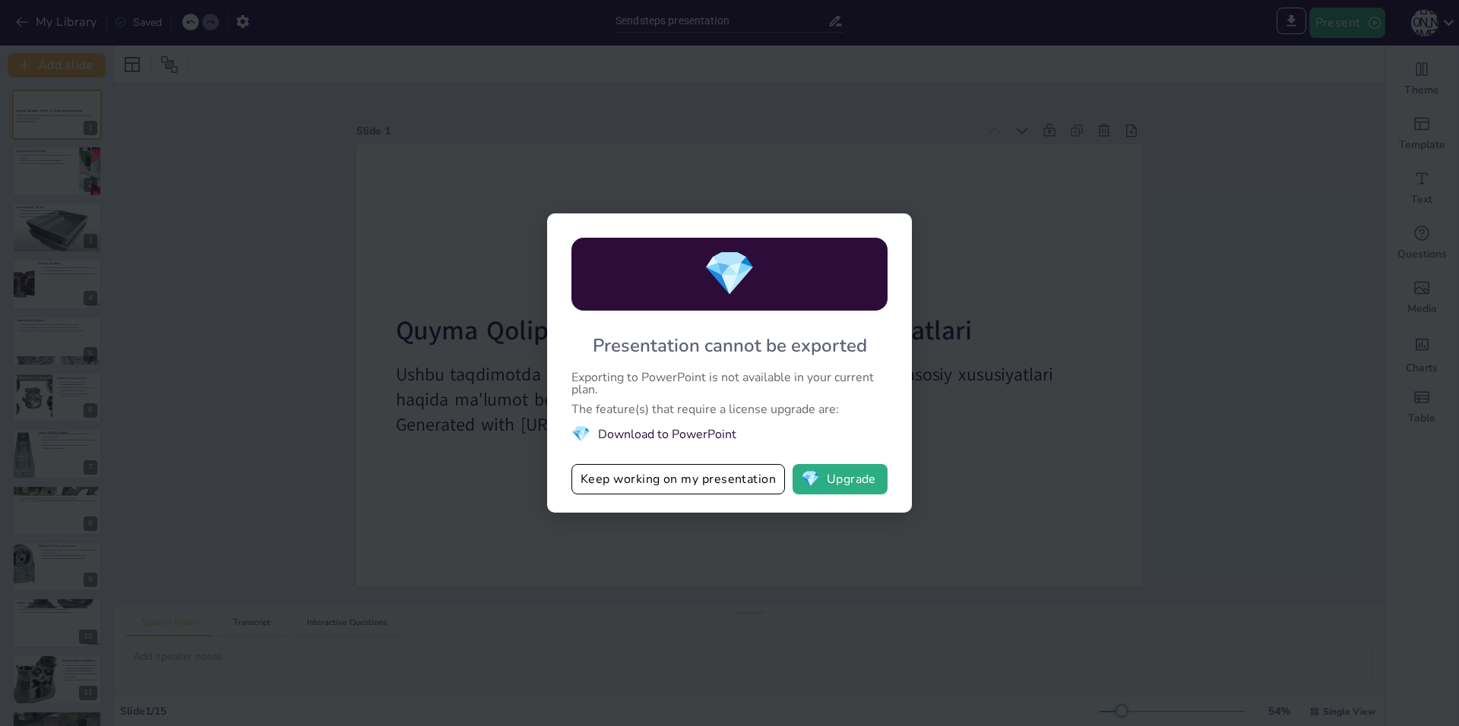
click at [662, 436] on li "💎 Download to PowerPoint" at bounding box center [729, 434] width 316 height 23
click at [649, 478] on button "Keep working on my presentation" at bounding box center [678, 479] width 214 height 30
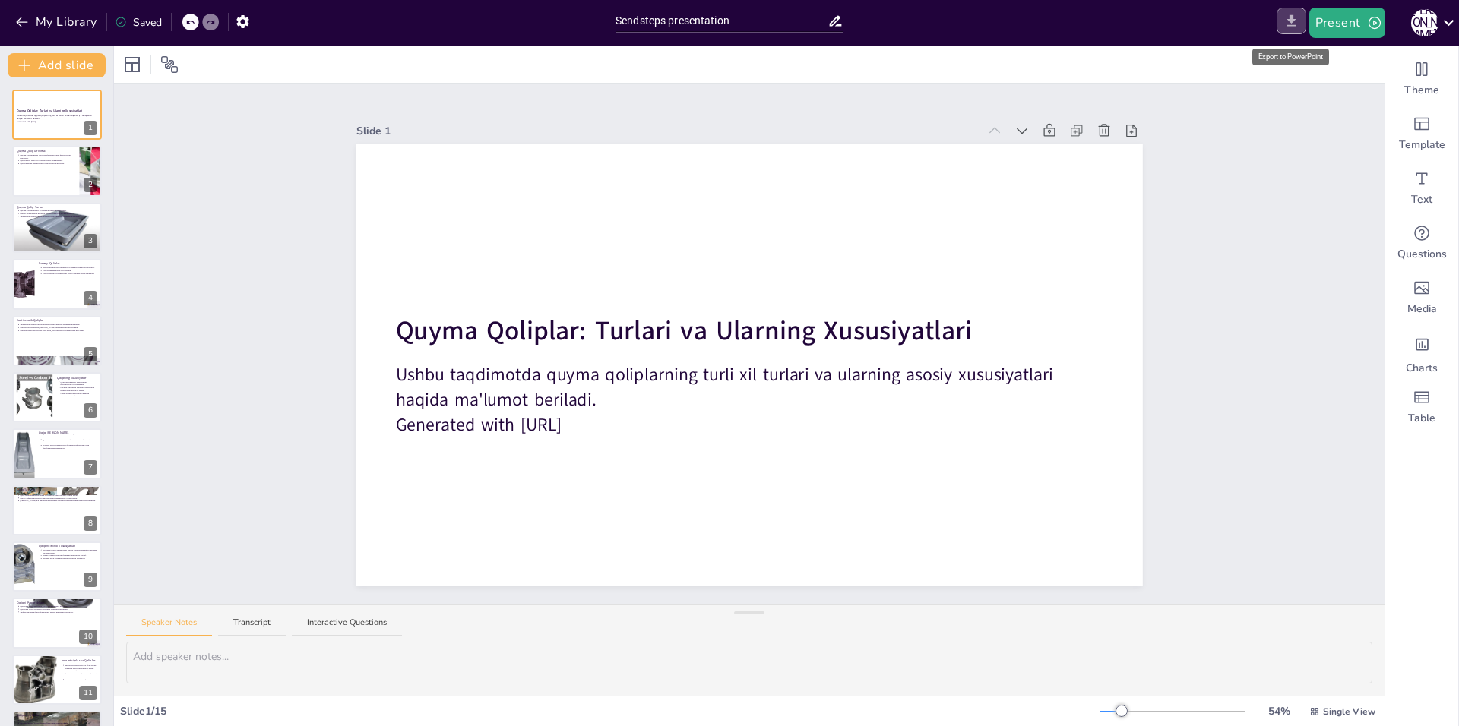
click at [1304, 23] on button "Export to PowerPoint" at bounding box center [1292, 21] width 30 height 27
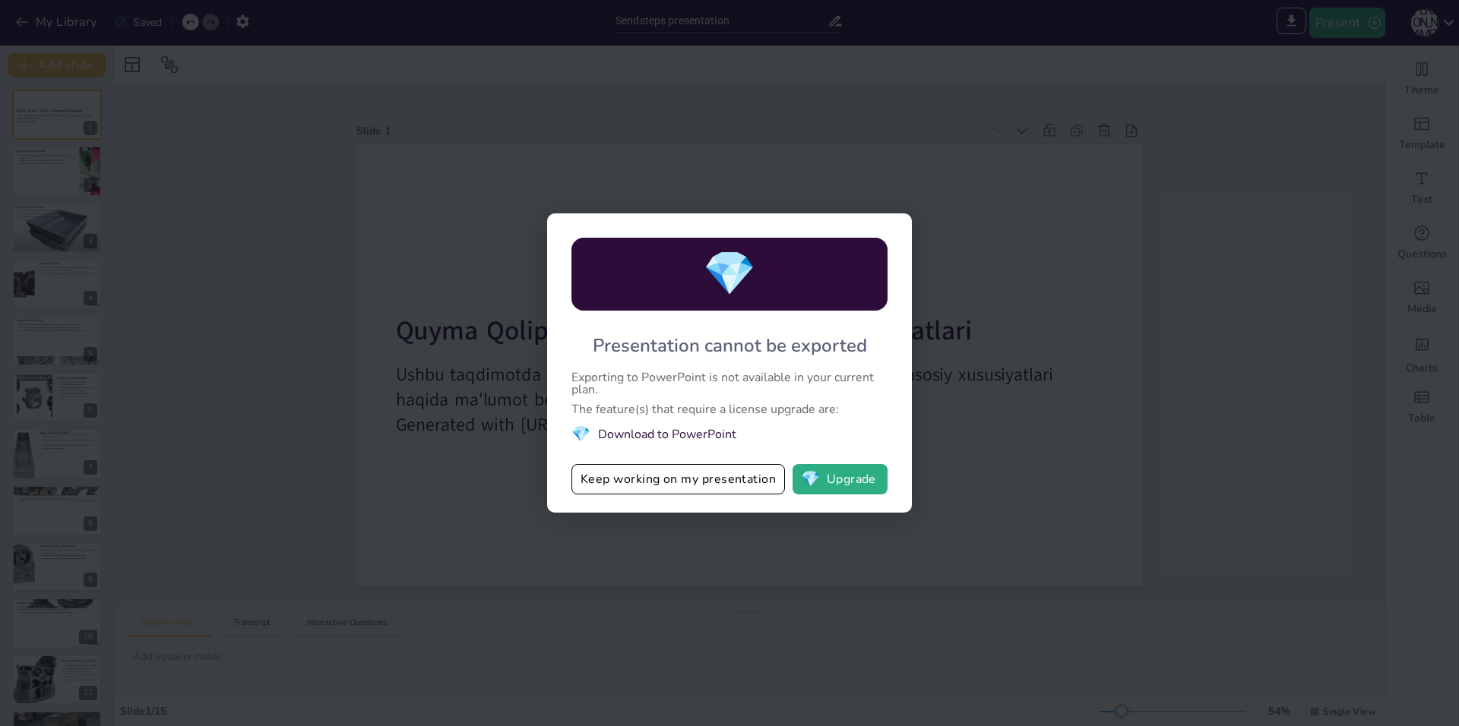
click at [634, 438] on li "💎 Download to PowerPoint" at bounding box center [729, 434] width 316 height 23
click at [619, 438] on li "💎 Download to PowerPoint" at bounding box center [729, 434] width 316 height 23
click at [620, 438] on li "💎 Download to PowerPoint" at bounding box center [729, 434] width 316 height 23
click at [583, 347] on div "💎 Presentation cannot be exported Exporting to PowerPoint is not available in y…" at bounding box center [729, 363] width 365 height 299
click at [624, 488] on button "Keep working on my presentation" at bounding box center [678, 479] width 214 height 30
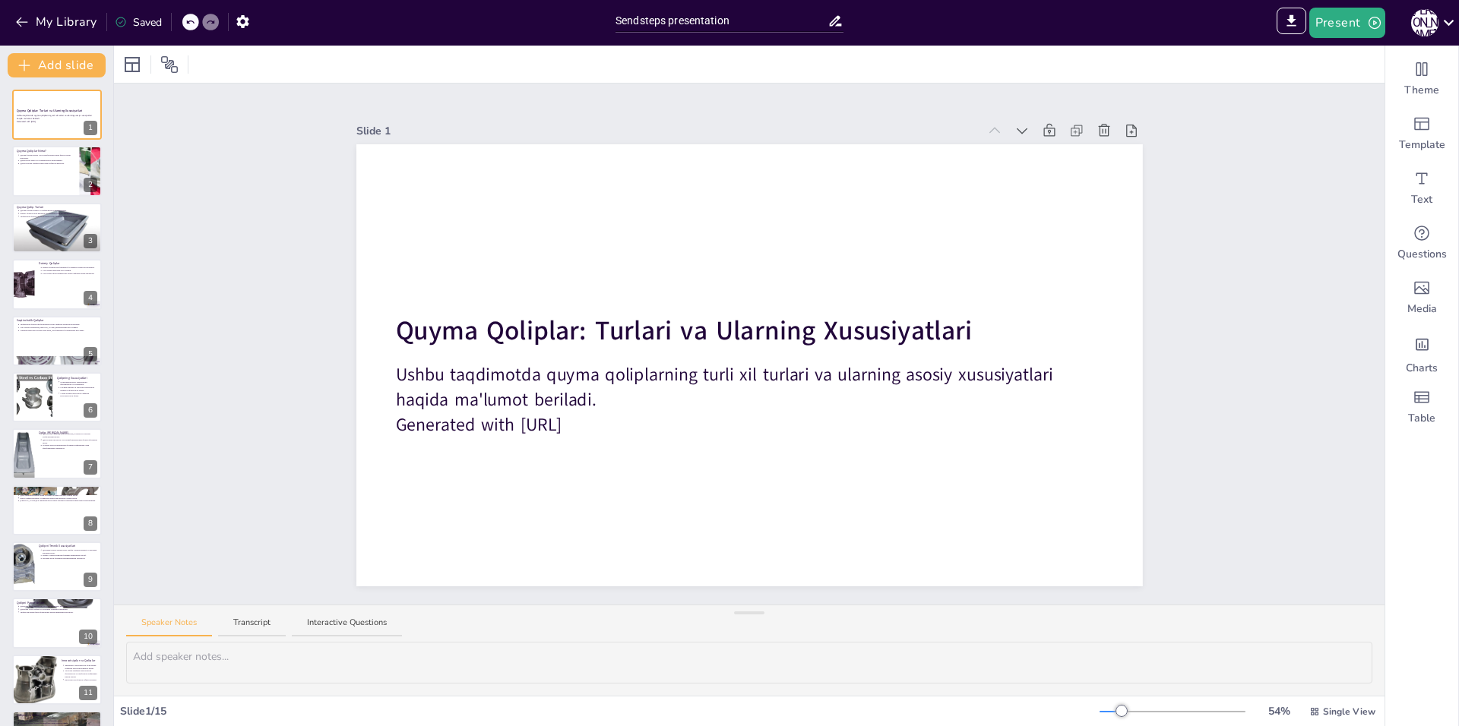
click at [1108, 78] on div at bounding box center [749, 64] width 1271 height 37
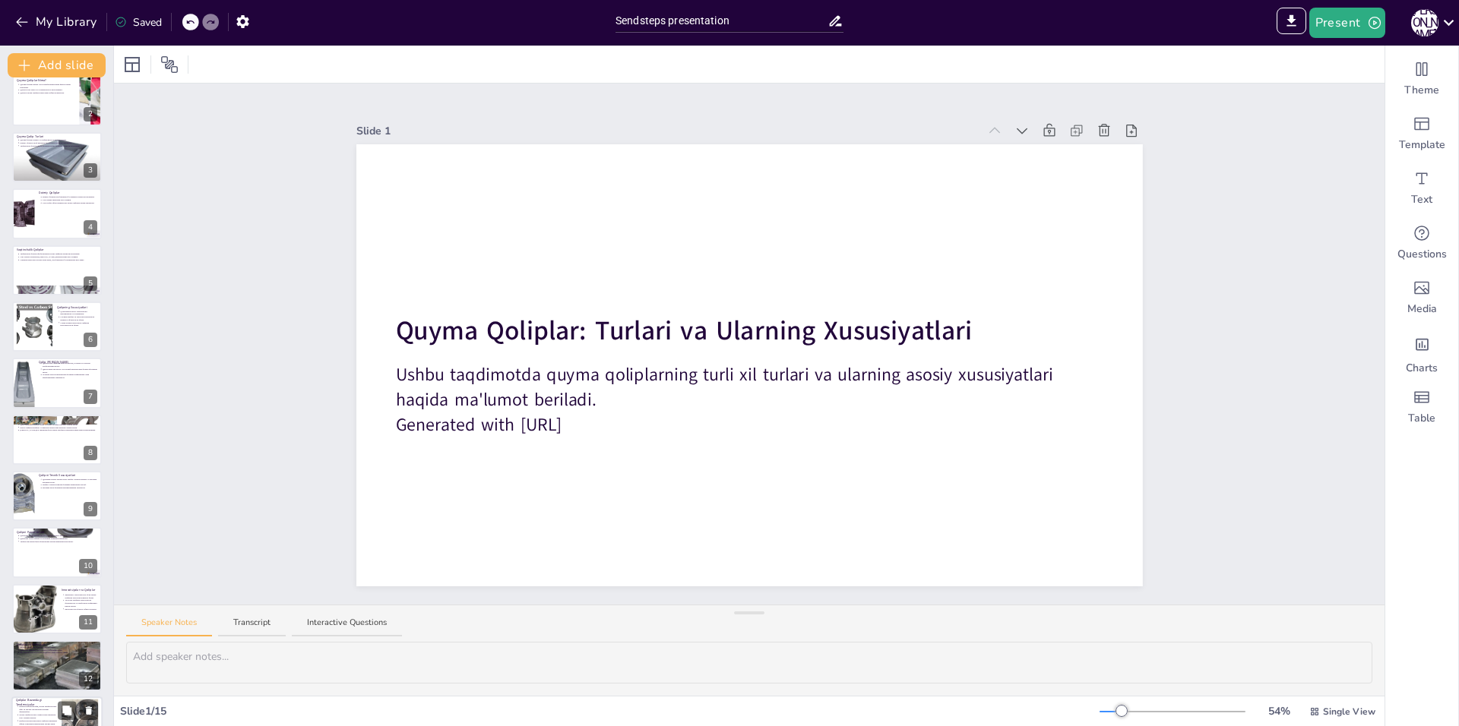
scroll to position [217, 0]
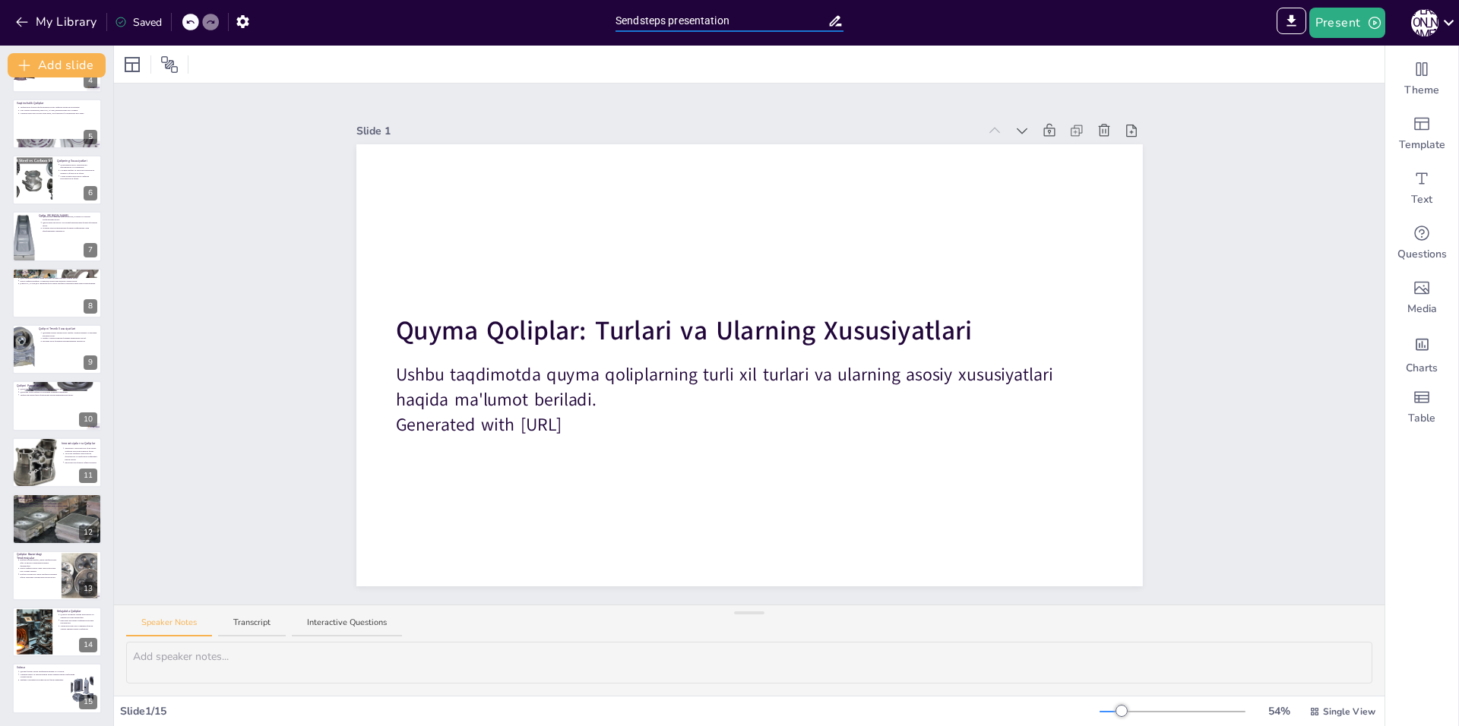
click at [747, 17] on input "Sendsteps presentation" at bounding box center [722, 21] width 212 height 22
click at [1357, 22] on button "Present" at bounding box center [1347, 23] width 76 height 30
click at [1346, 58] on li "Preview presentation" at bounding box center [1370, 56] width 119 height 24
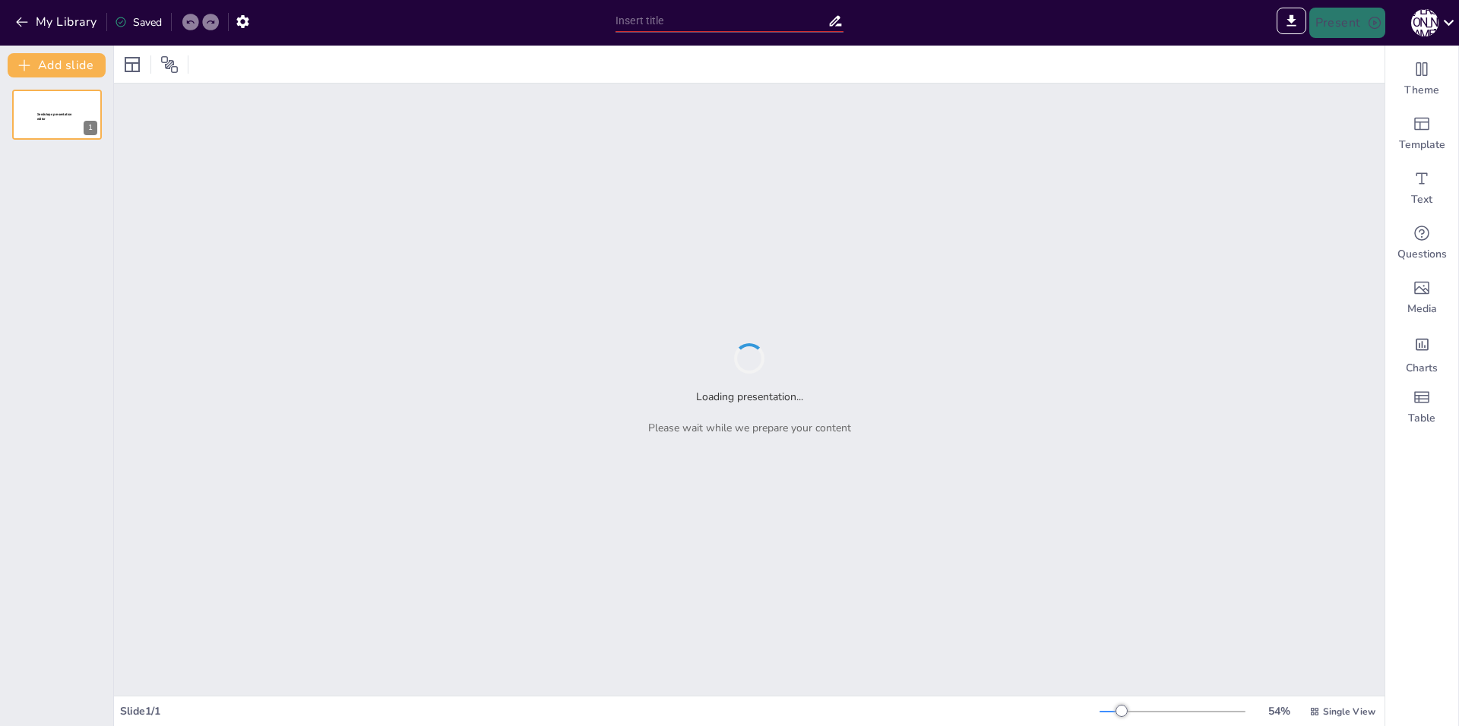
type input "Sendsteps presentation"
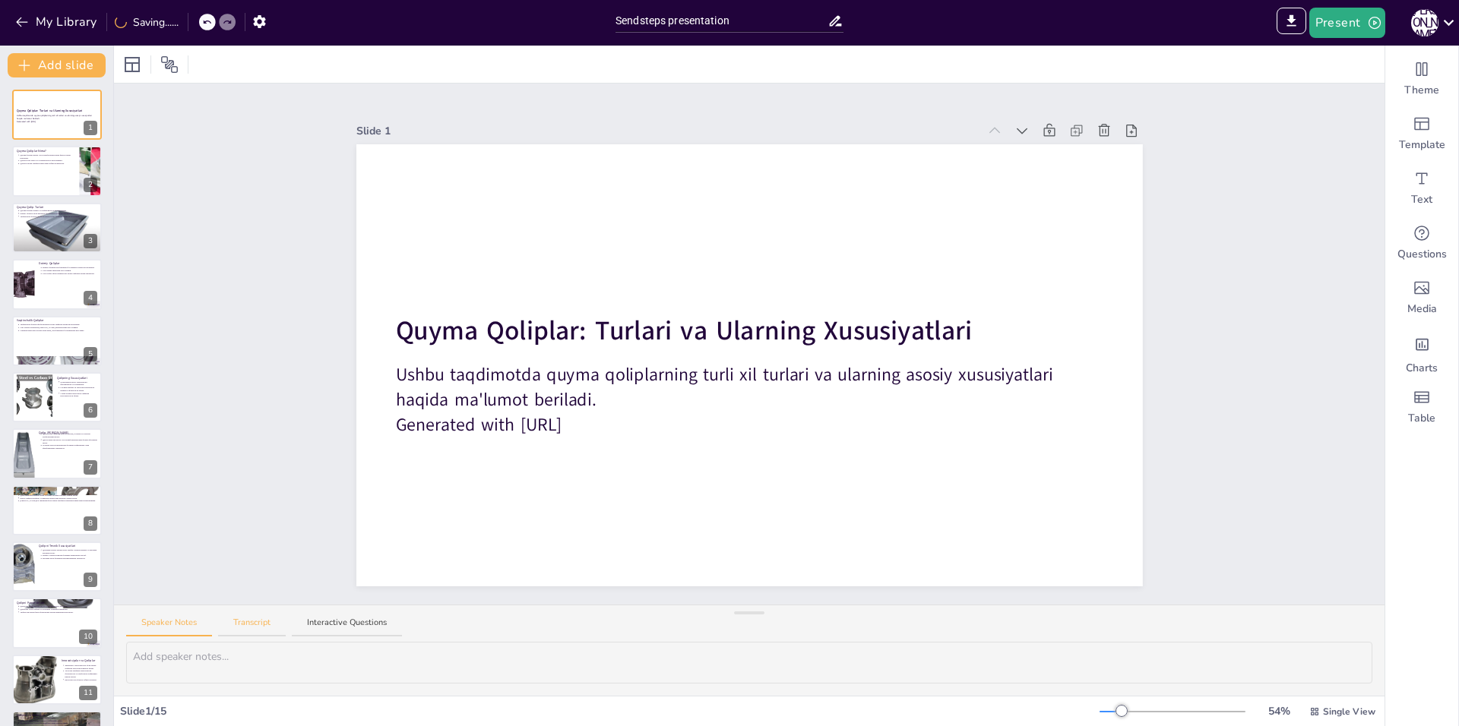
click at [257, 631] on button "Transcript" at bounding box center [252, 627] width 68 height 21
click at [324, 631] on button "Interactive Questions" at bounding box center [347, 627] width 110 height 21
click at [182, 631] on button "Speaker Notes" at bounding box center [169, 627] width 86 height 21
click at [147, 27] on div "Saved" at bounding box center [138, 22] width 47 height 16
click at [109, 20] on div "Saved" at bounding box center [134, 21] width 55 height 27
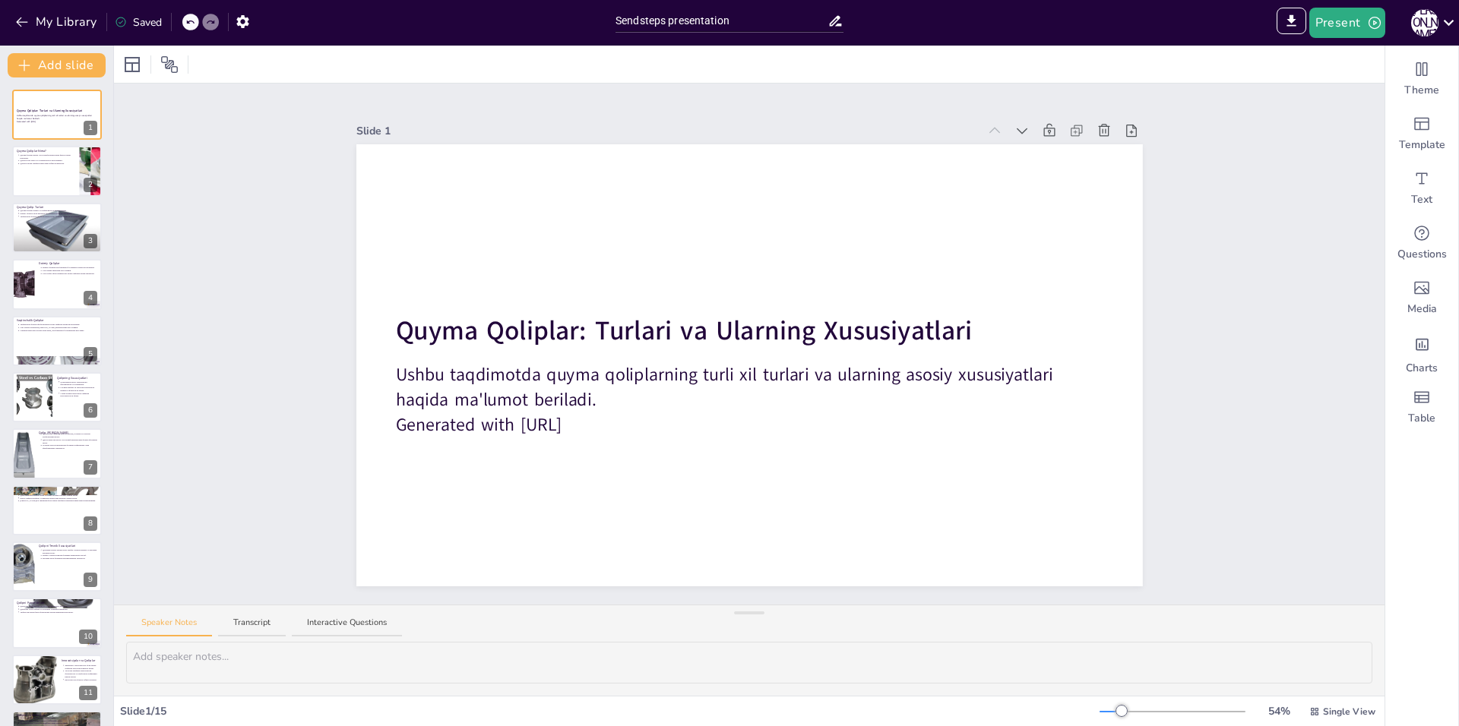
click at [125, 13] on div "Saved" at bounding box center [134, 21] width 55 height 27
click at [1233, 111] on div "Slide 1 Quyma Qoliplar: Turlari va Ularning Xususiyatlari Ushbu taqdimotda quym…" at bounding box center [749, 344] width 1271 height 521
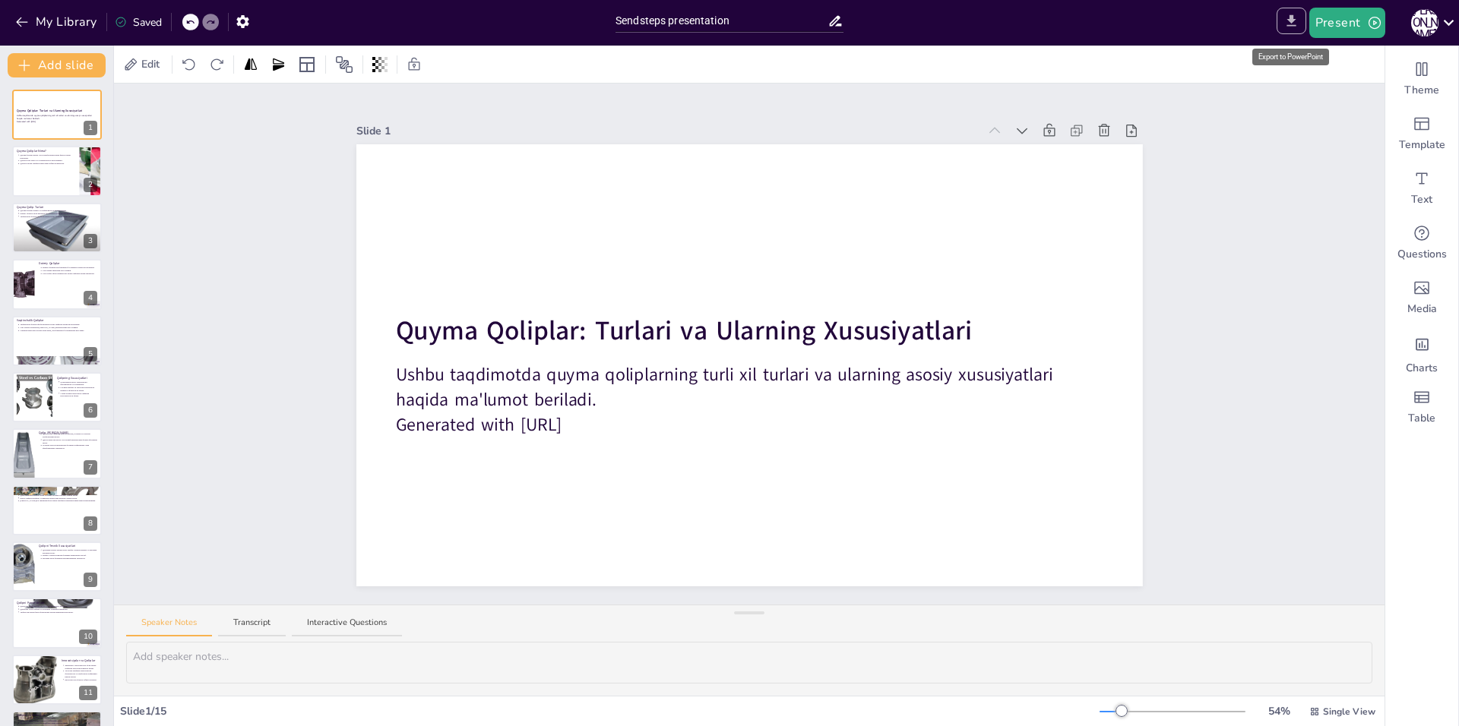
click at [1293, 21] on icon "Export to PowerPoint" at bounding box center [1290, 20] width 9 height 11
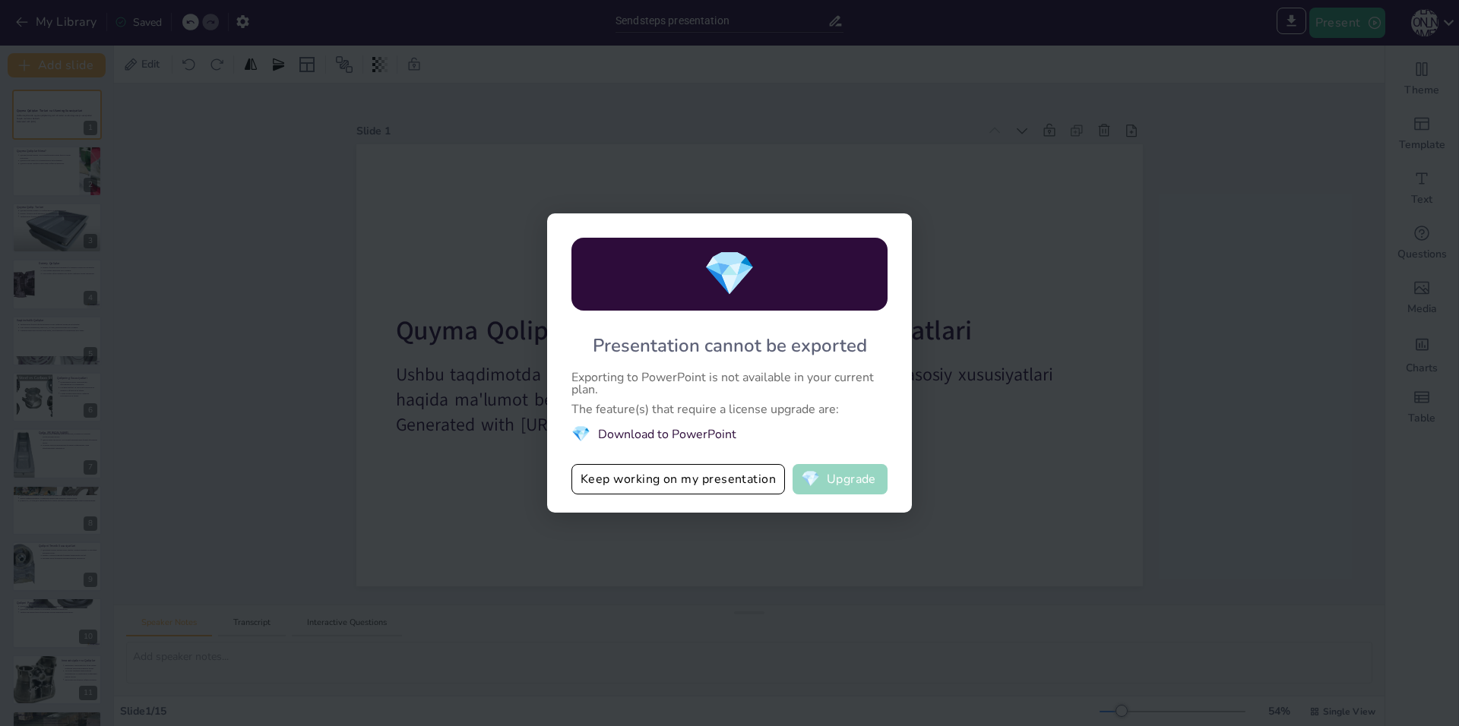
click at [849, 489] on button "💎 Upgrade" at bounding box center [840, 479] width 95 height 30
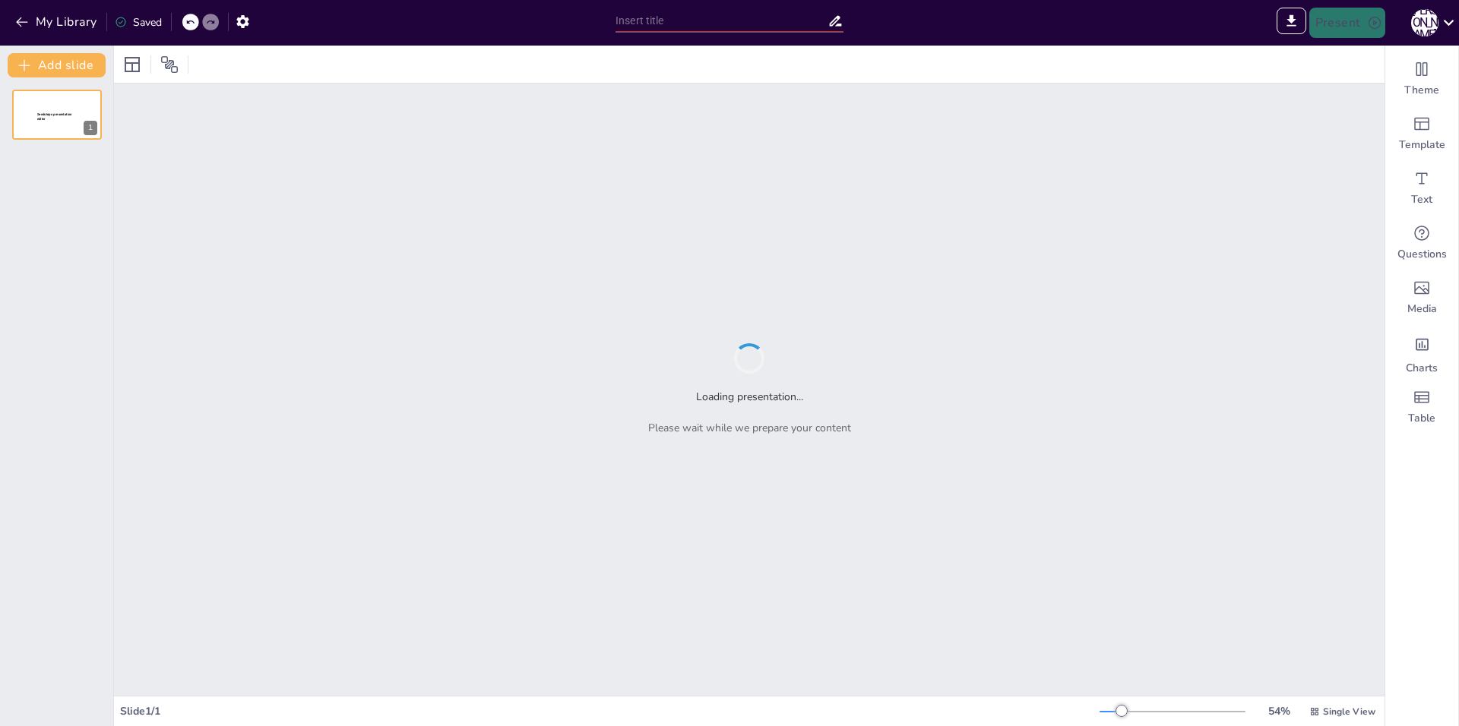
type input "Sendsteps presentation"
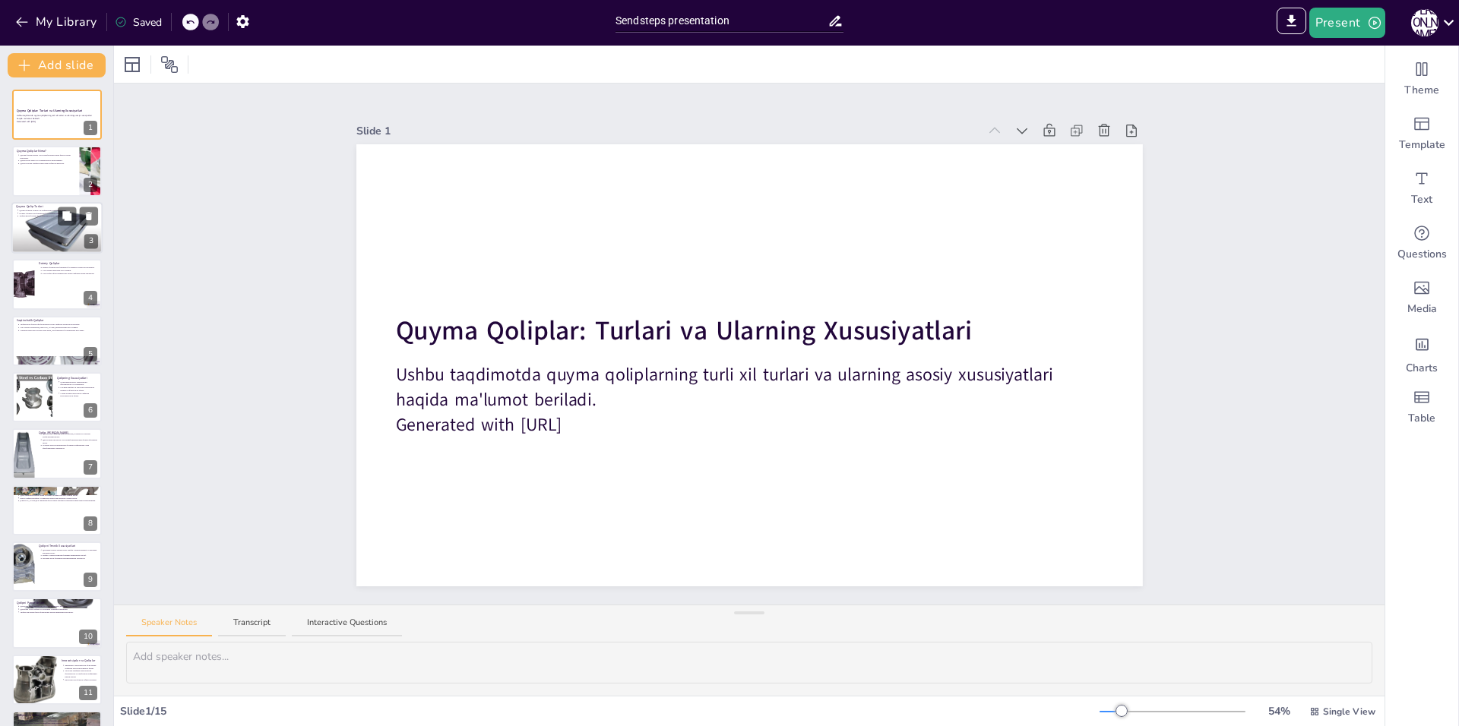
drag, startPoint x: 18, startPoint y: 108, endPoint x: 14, endPoint y: 226, distance: 118.6
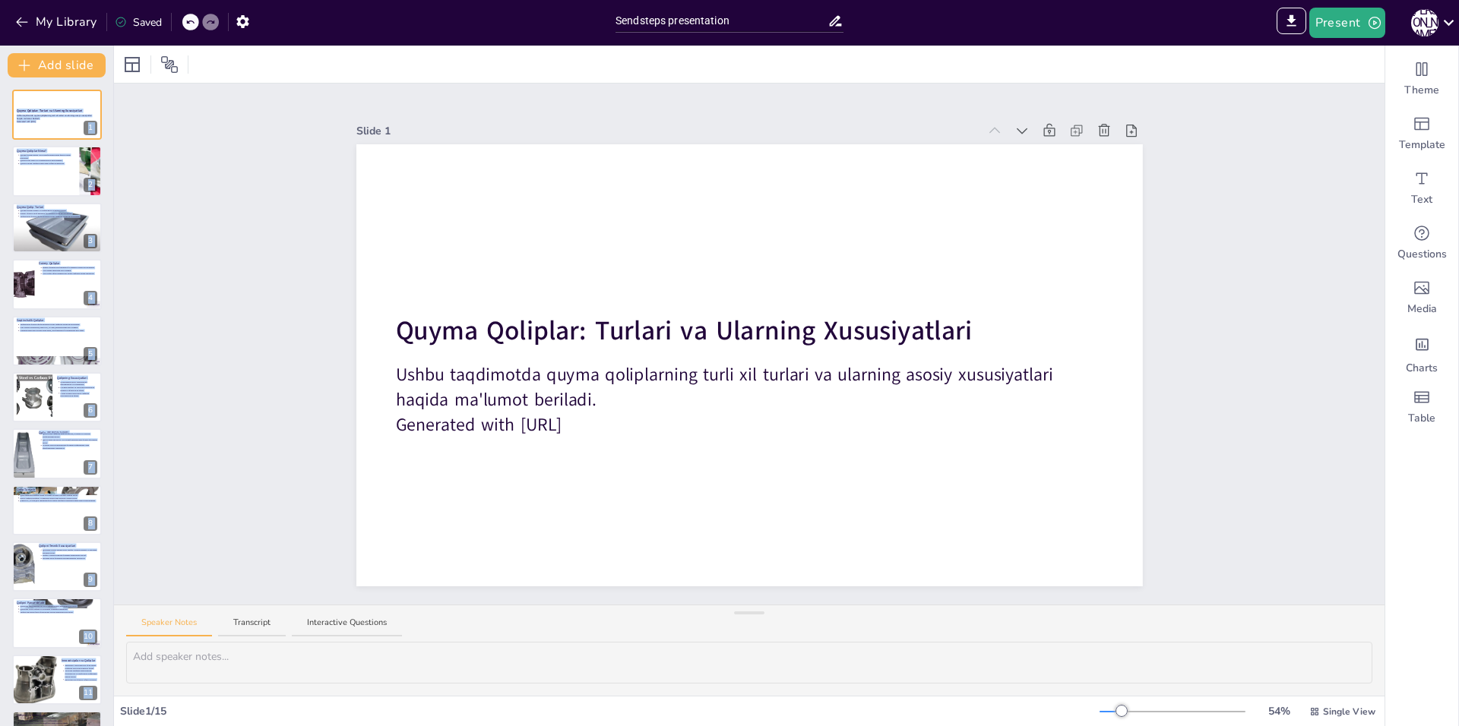
scroll to position [217, 0]
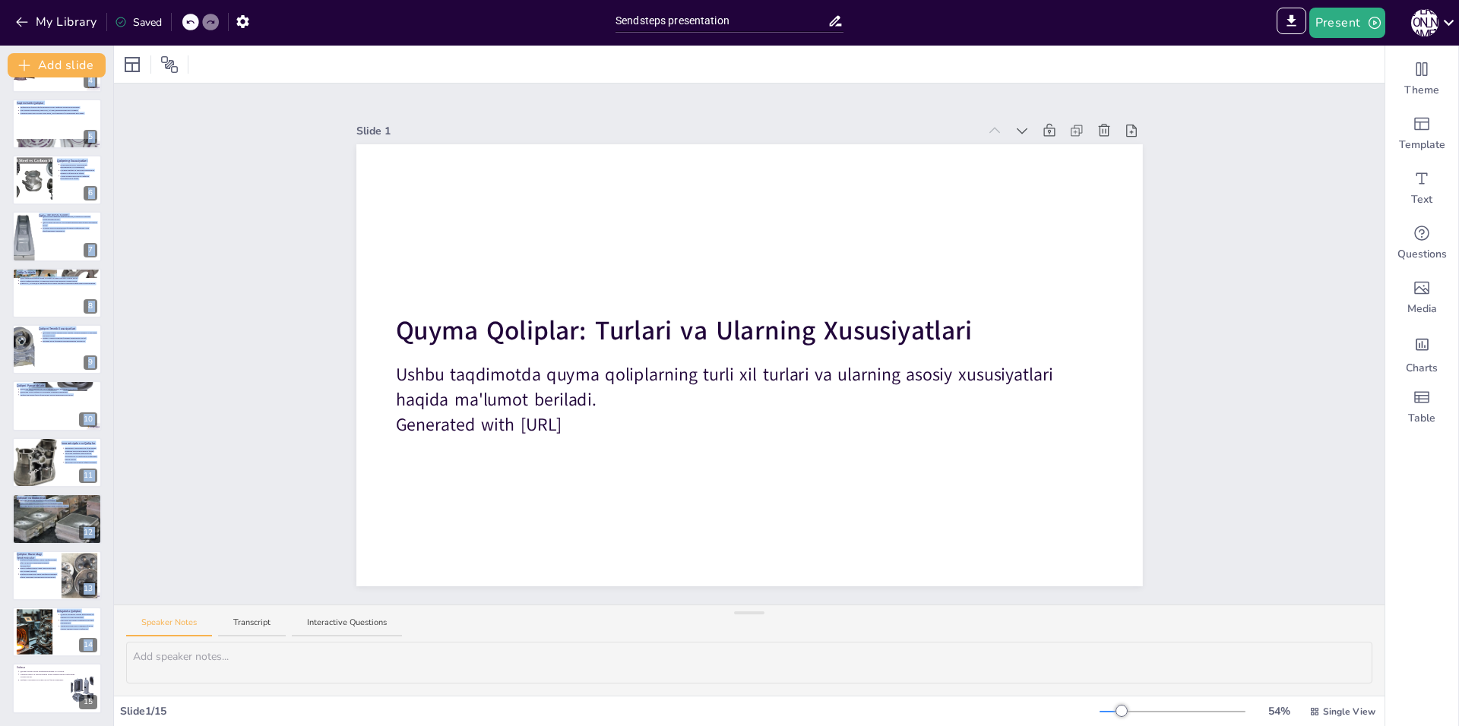
drag, startPoint x: 0, startPoint y: 116, endPoint x: 0, endPoint y: 762, distance: 646.7
click at [0, 726] on html "My Library Saved Sendsteps presentation IMPORT EXPORT Import Theme Export Theme…" at bounding box center [729, 363] width 1459 height 726
copy div "Quyma Qoliplar: Turlari va Ularning Xususiyatlari Ushbu taqdimotda quyma qolipl…"
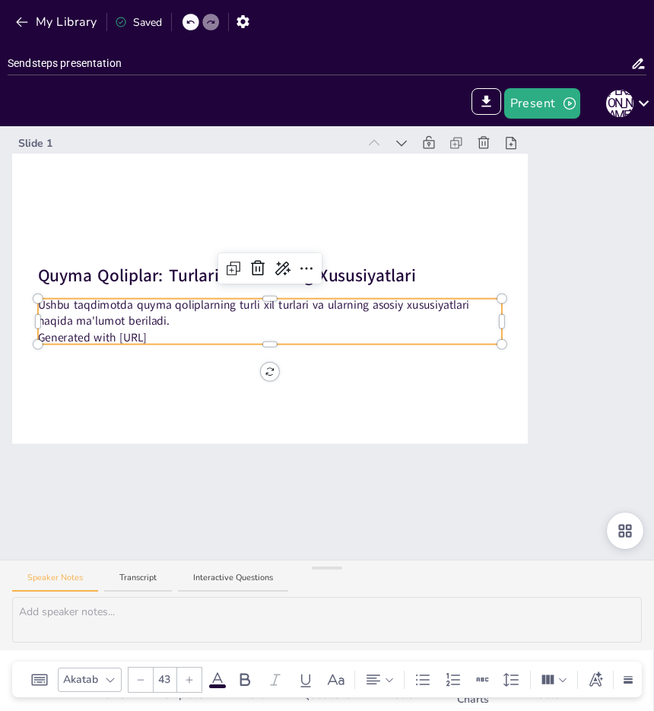
click at [239, 321] on p "Ushbu taqdimotda quyma qoliplarning turli xil turlari va ularning asosiy xususi…" at bounding box center [270, 313] width 464 height 33
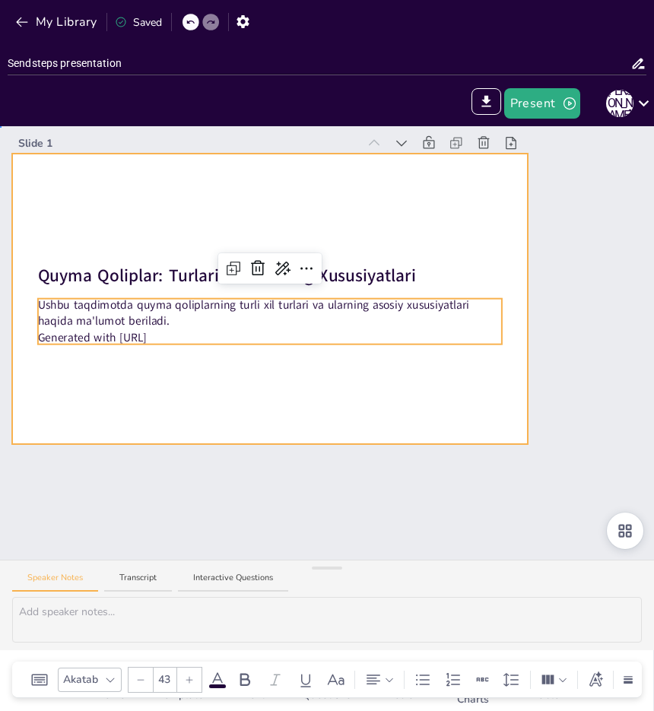
click at [43, 201] on div at bounding box center [269, 298] width 515 height 290
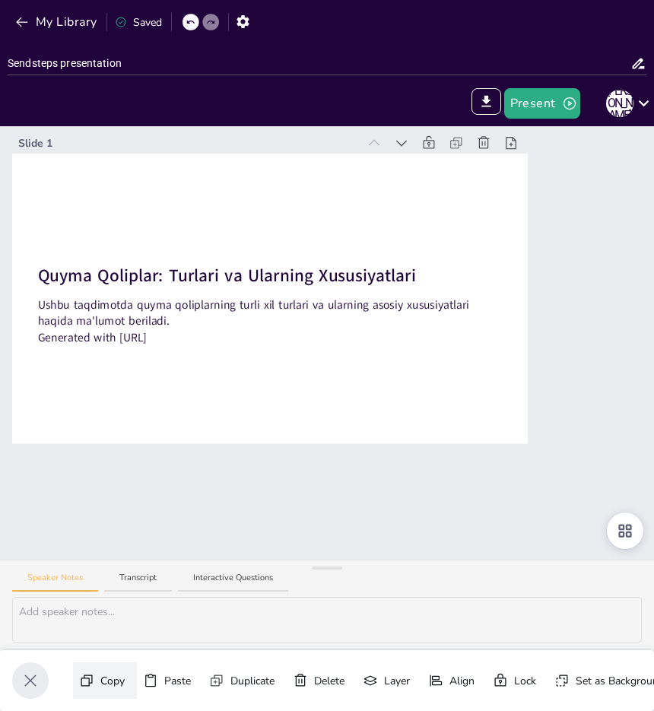
click at [108, 673] on div "Copy" at bounding box center [112, 681] width 24 height 16
